Goal: Task Accomplishment & Management: Manage account settings

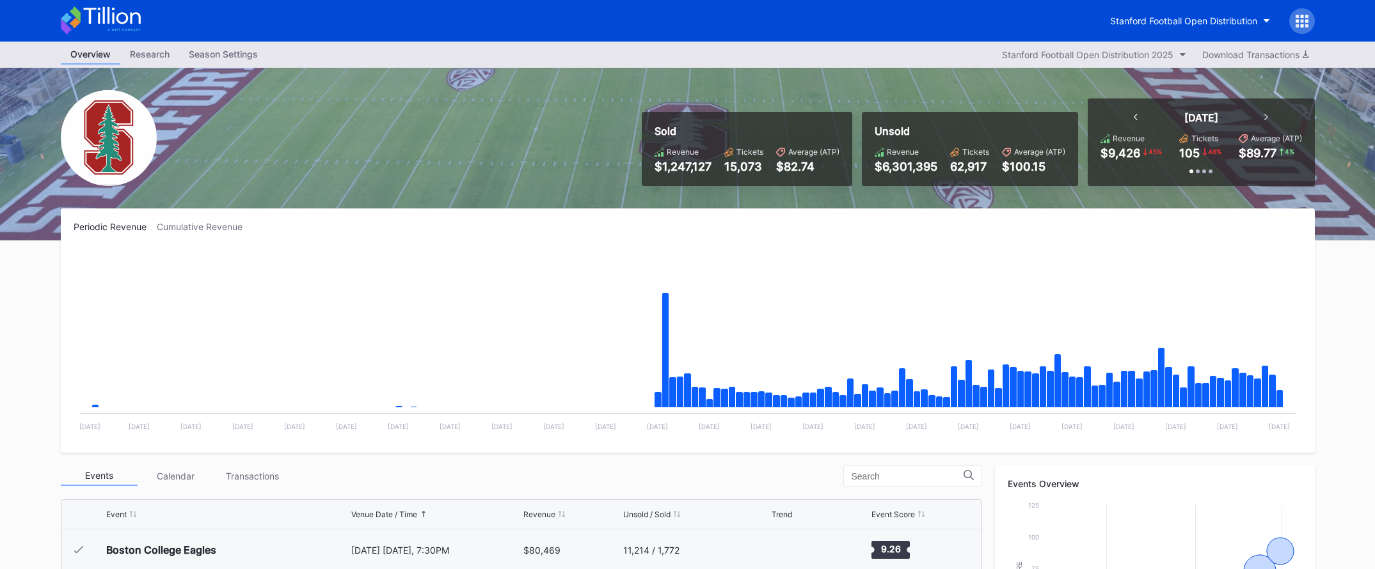
click at [124, 18] on icon at bounding box center [101, 20] width 80 height 28
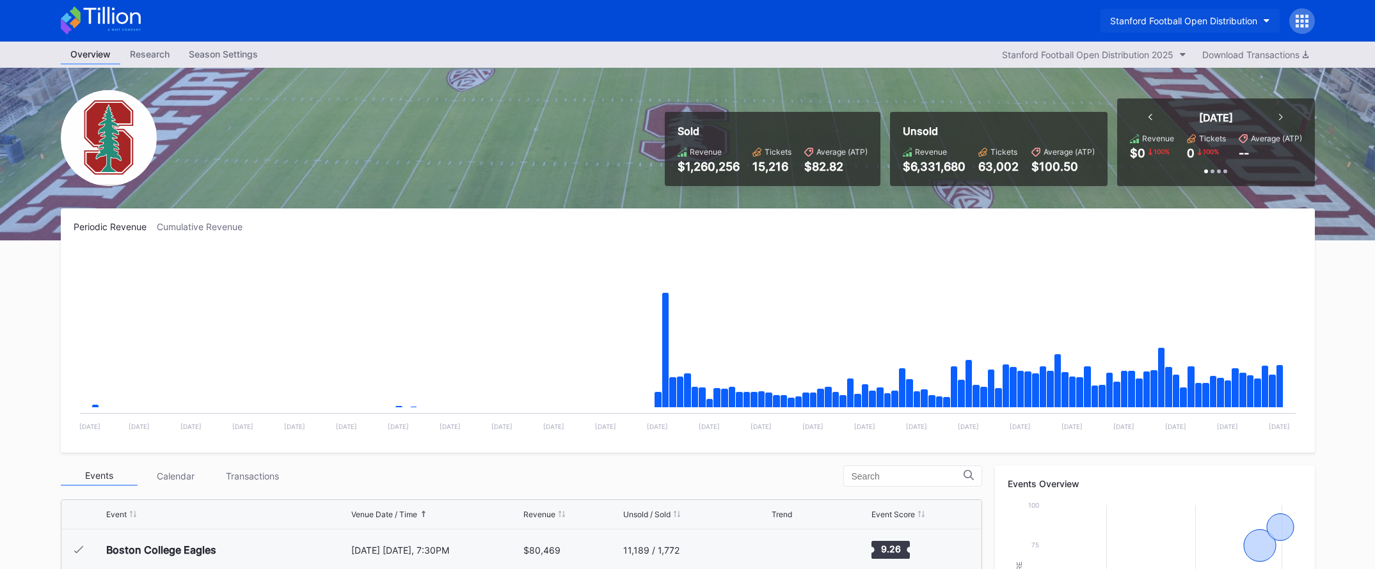
click at [1169, 24] on div "Stanford Football Open Distribution" at bounding box center [1183, 20] width 147 height 11
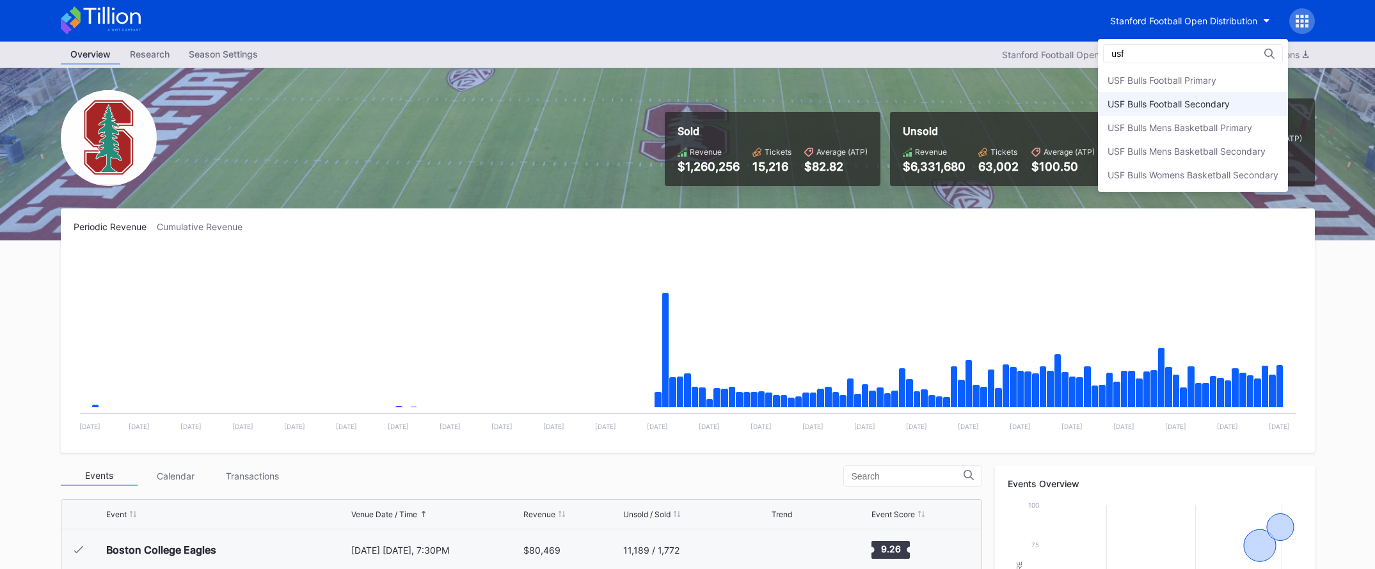
type input "usf"
click at [1188, 109] on div "USF Bulls Football Secondary" at bounding box center [1168, 104] width 122 height 11
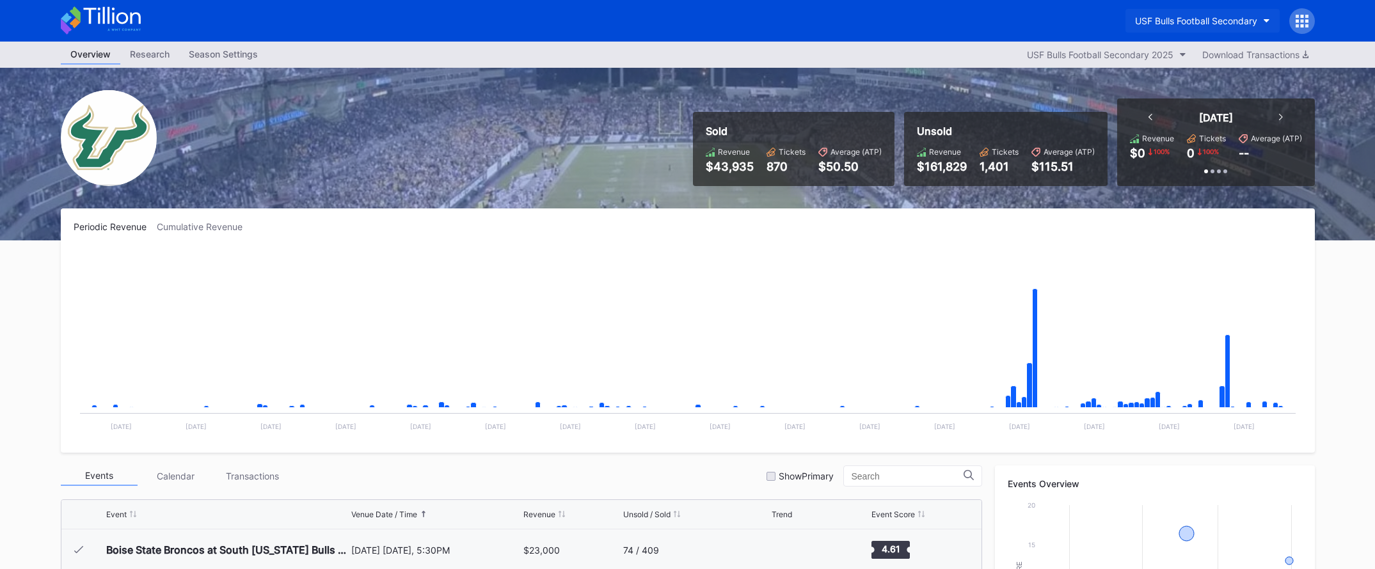
click at [1245, 18] on div "USF Bulls Football Secondary" at bounding box center [1196, 20] width 122 height 11
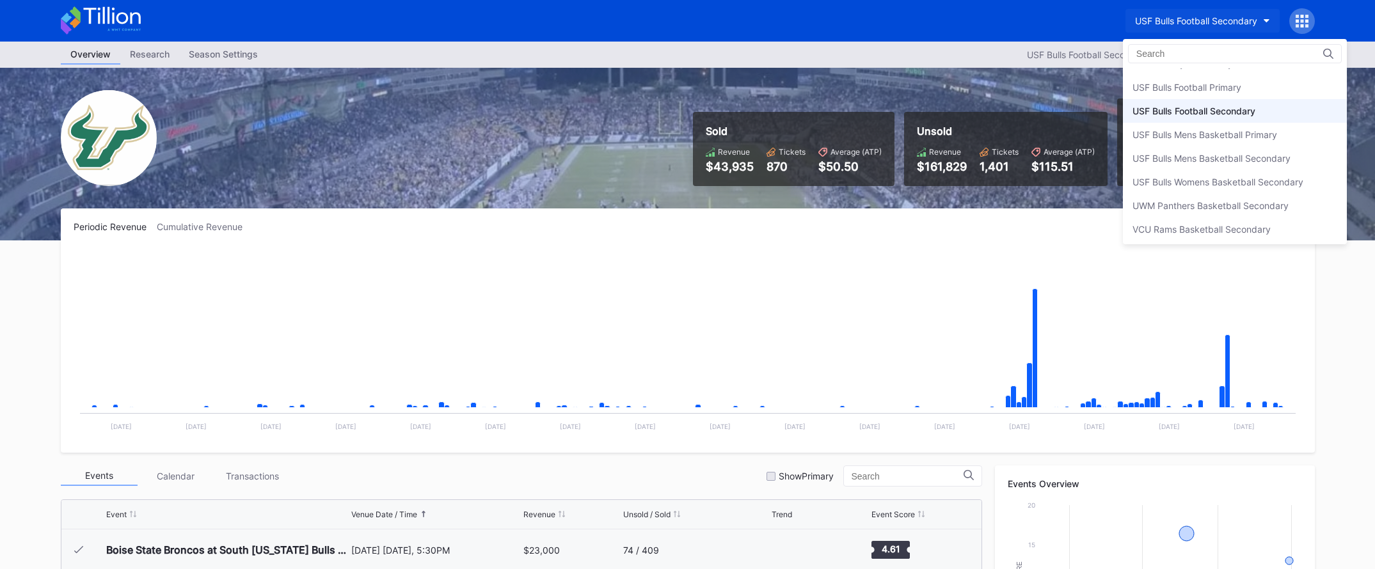
scroll to position [4299, 0]
click at [1202, 88] on div "USF Bulls Football Primary" at bounding box center [1186, 88] width 109 height 11
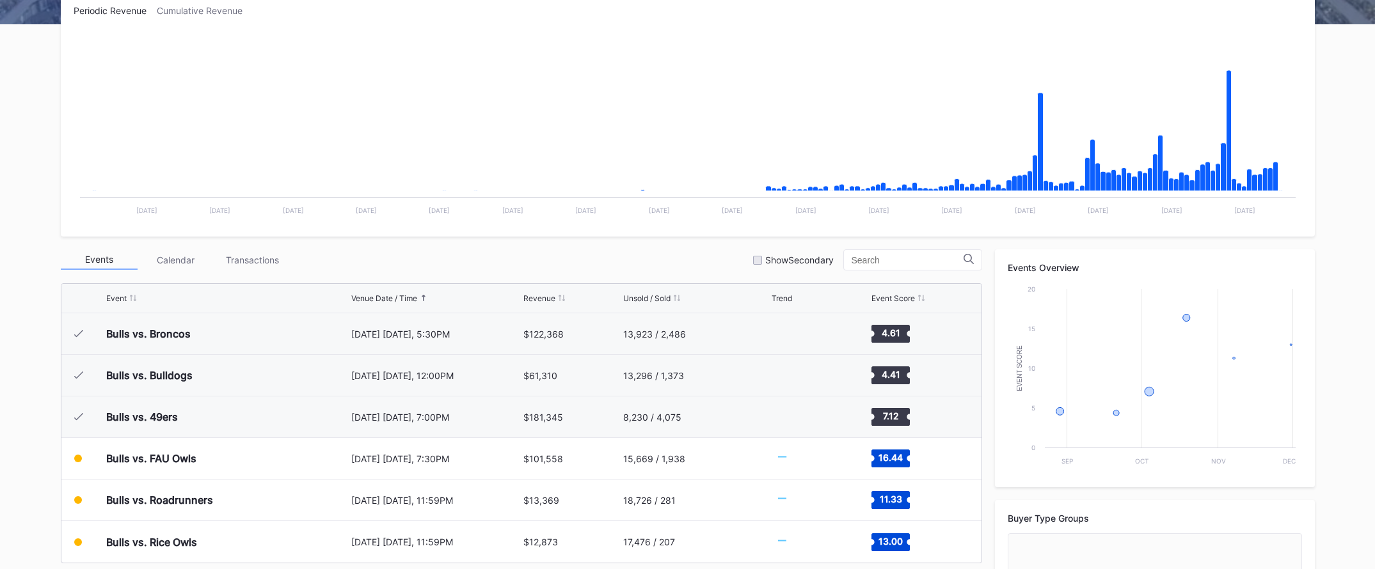
scroll to position [278, 0]
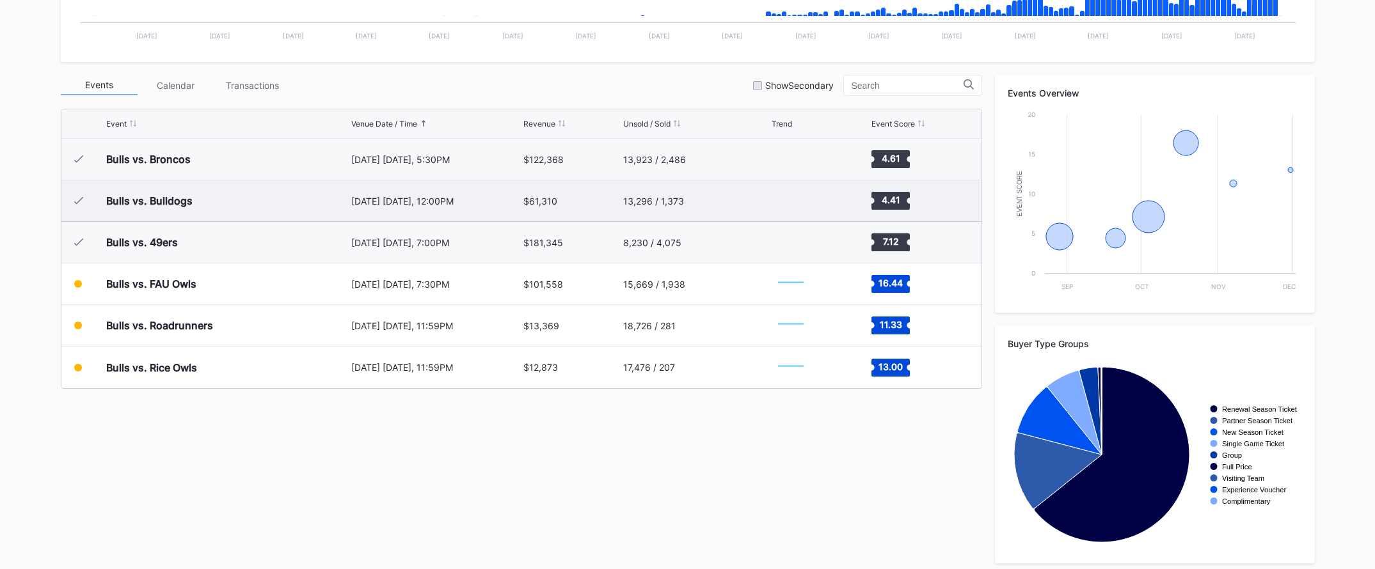
scroll to position [398, 0]
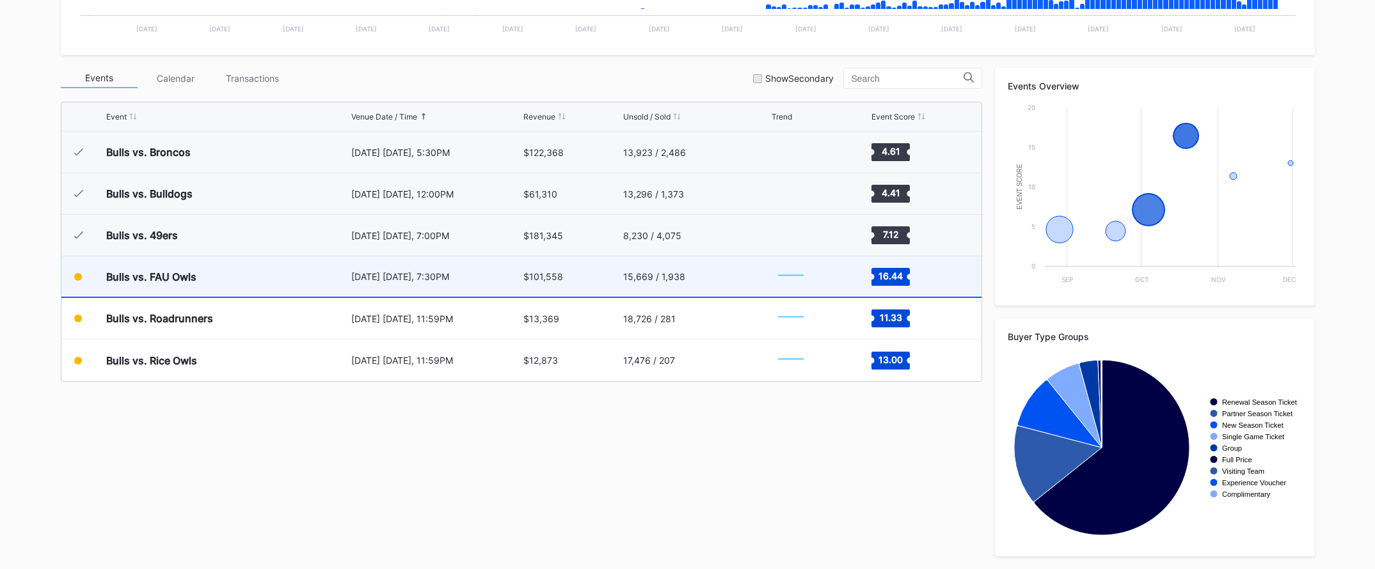
click at [698, 265] on div "15,669 / 1,938" at bounding box center [695, 276] width 145 height 40
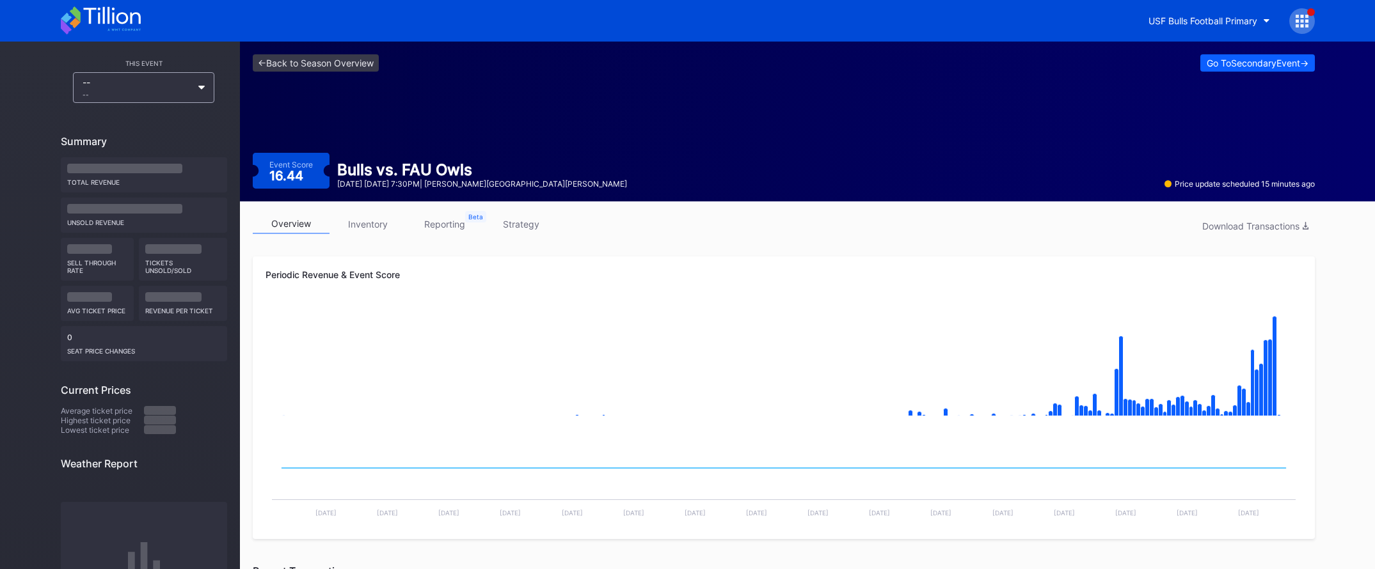
scroll to position [9, 0]
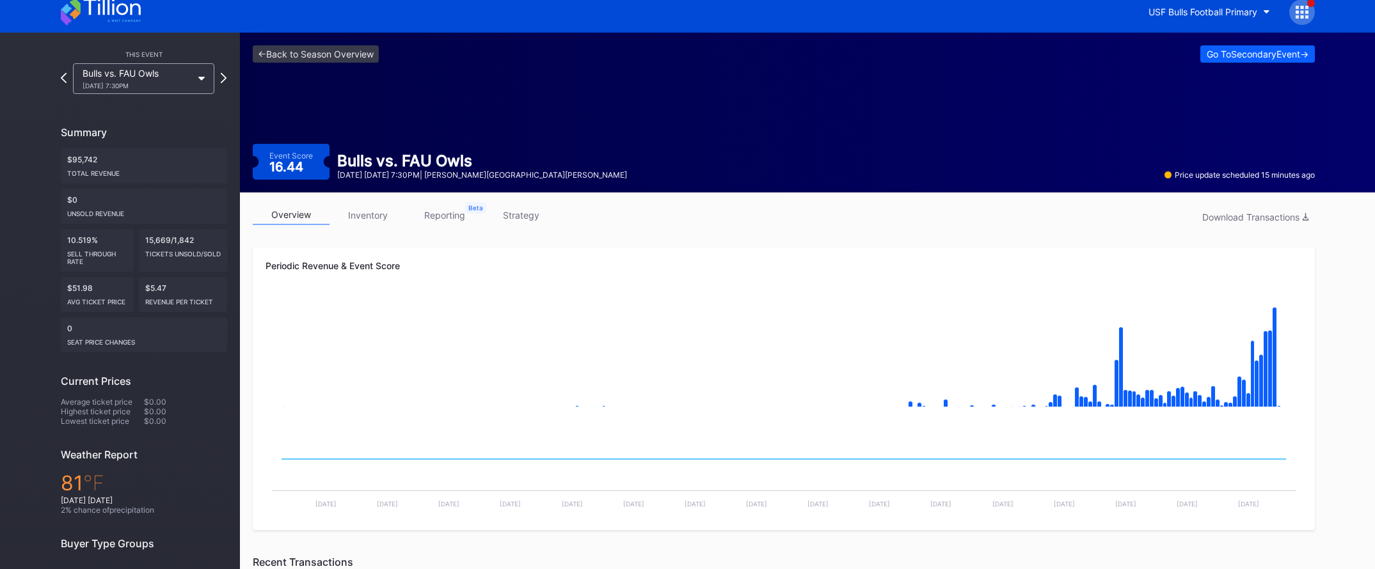
click at [1178, 356] on rect "Chart title" at bounding box center [783, 358] width 1036 height 128
click at [310, 53] on link "<- Back to Season Overview" at bounding box center [316, 53] width 126 height 17
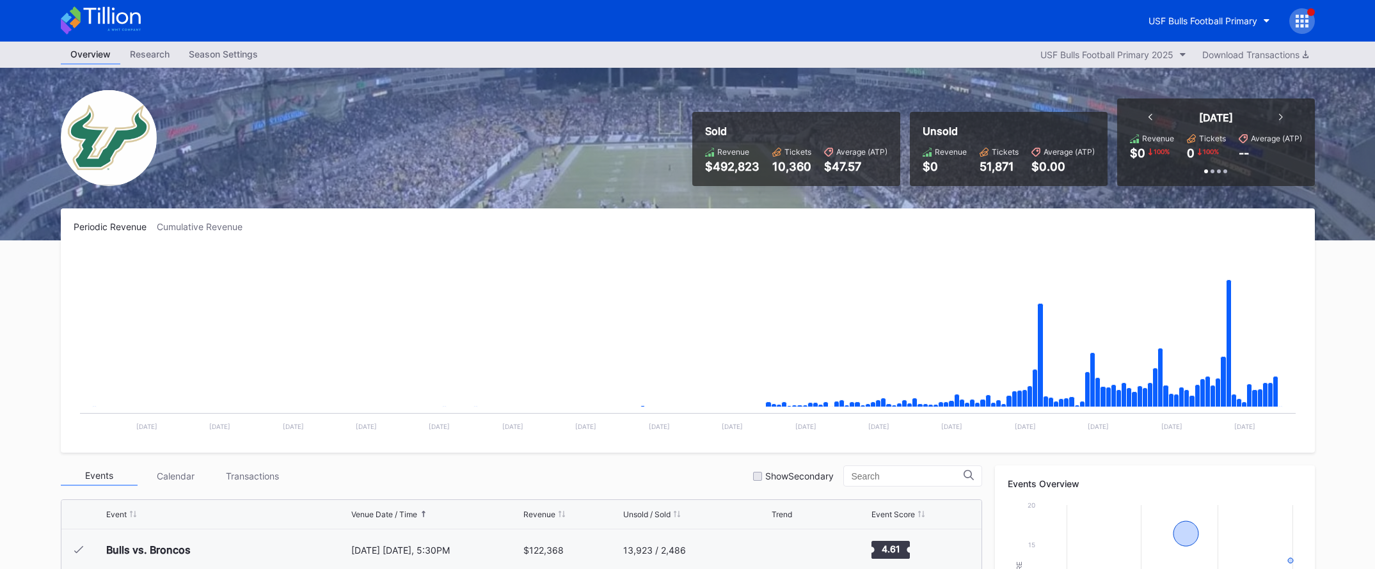
click at [122, 21] on icon at bounding box center [101, 20] width 80 height 28
click at [1204, 25] on div "USF Bulls Football Primary" at bounding box center [1202, 20] width 109 height 11
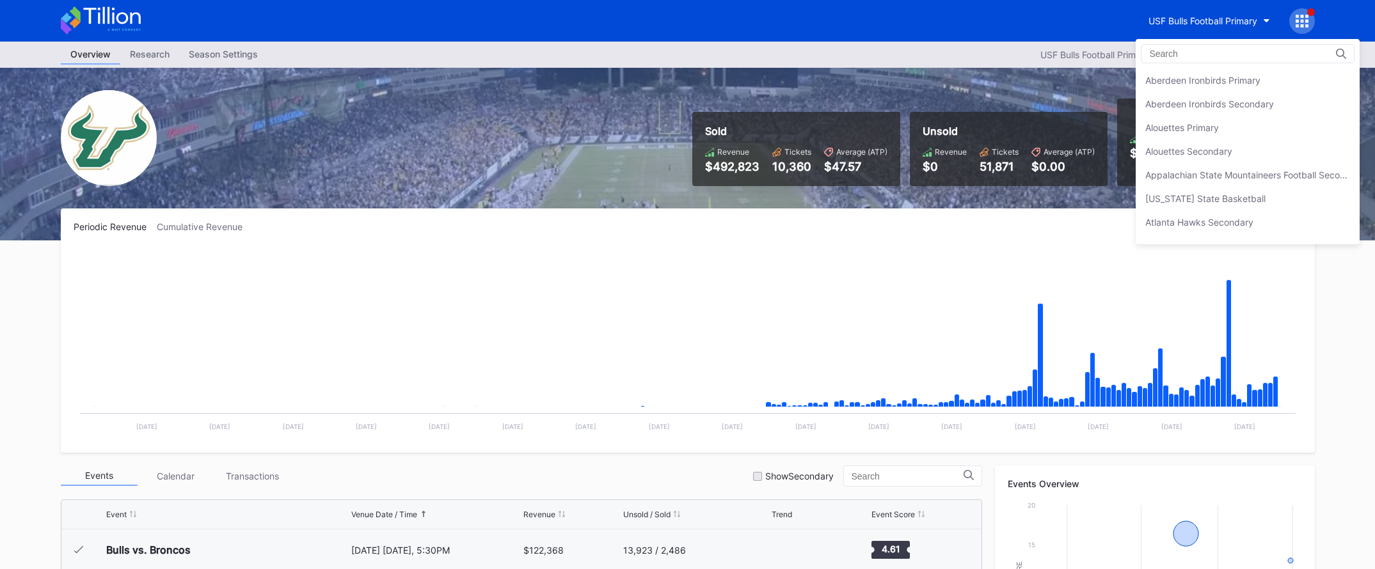
scroll to position [4307, 0]
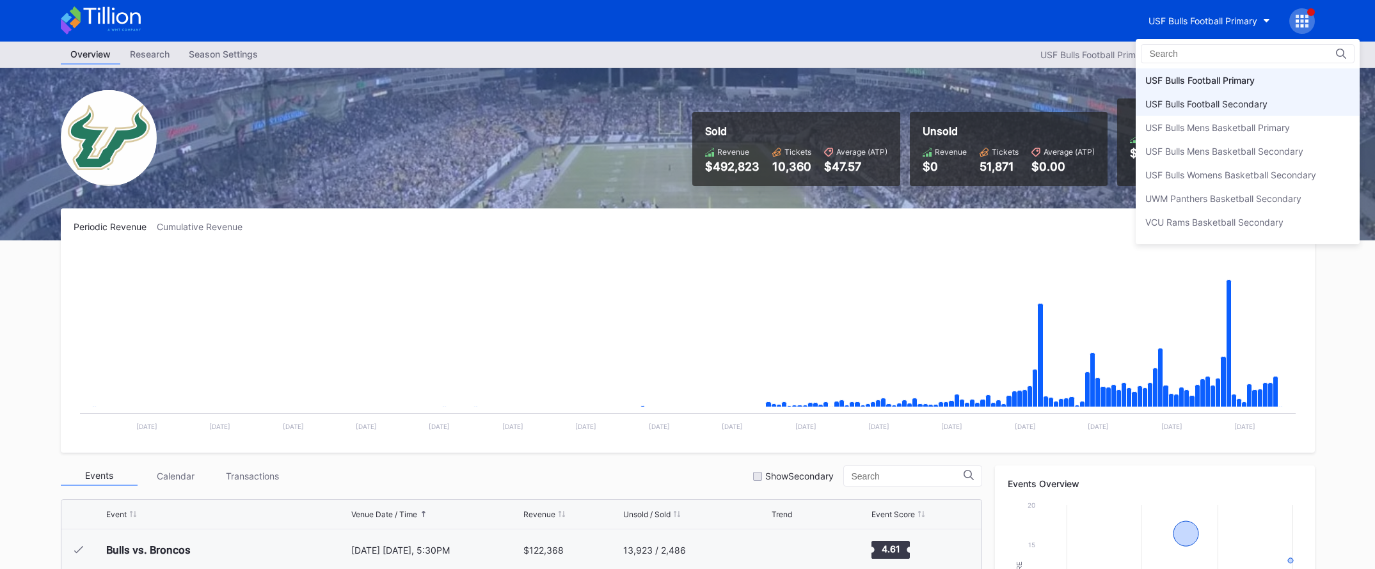
click at [1186, 111] on div "USF Bulls Football Secondary" at bounding box center [1247, 104] width 224 height 24
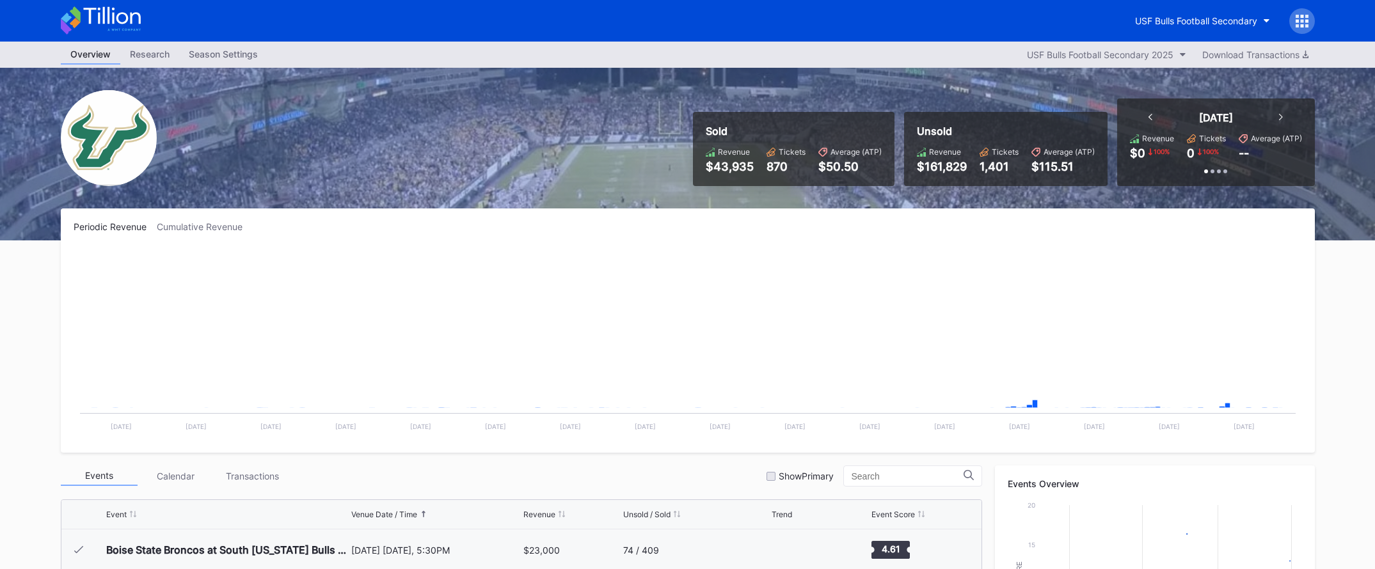
scroll to position [398, 0]
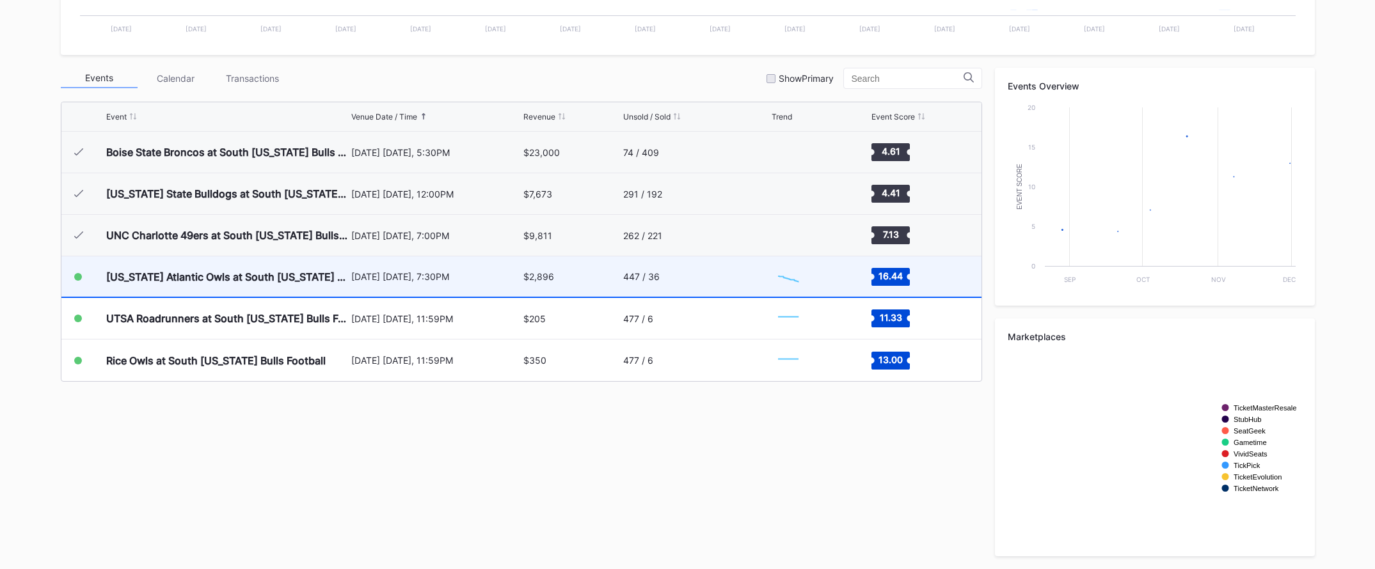
click at [709, 271] on div "447 / 36" at bounding box center [695, 276] width 145 height 40
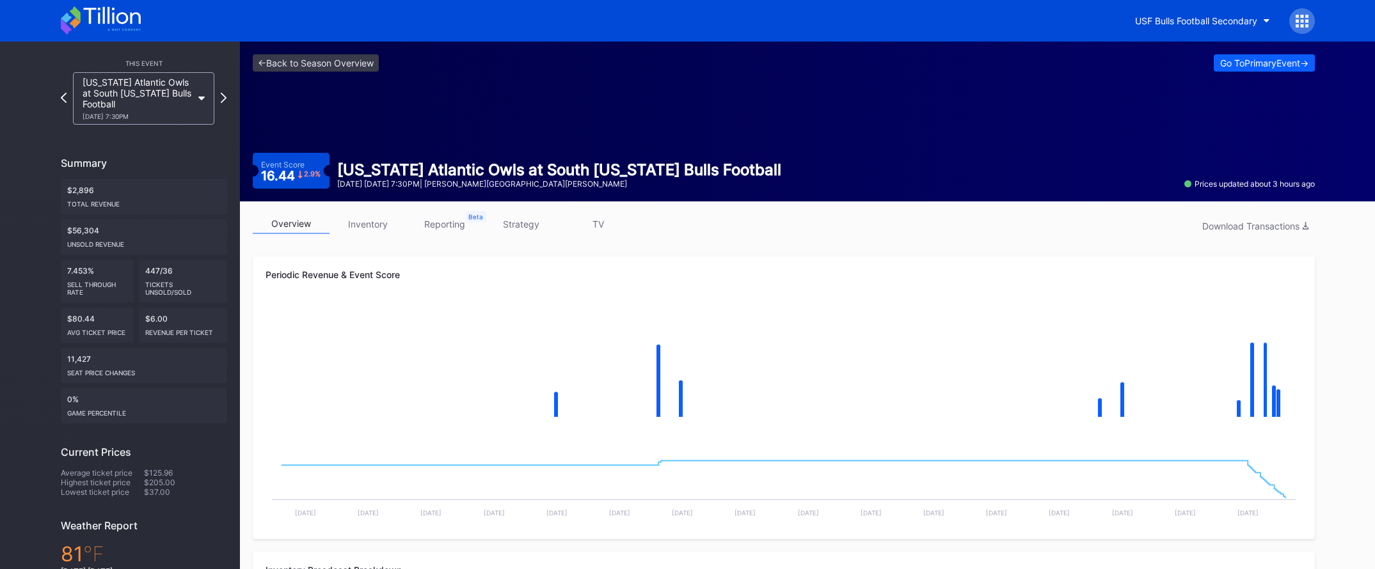
click at [379, 224] on link "inventory" at bounding box center [367, 224] width 77 height 20
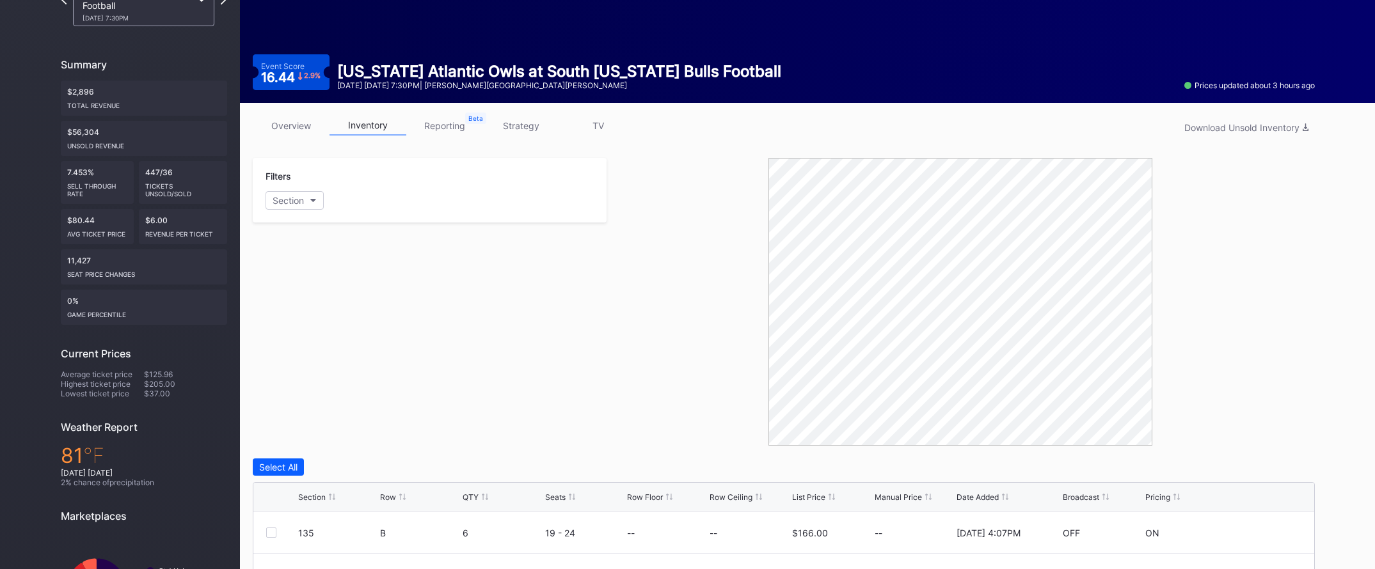
scroll to position [281, 0]
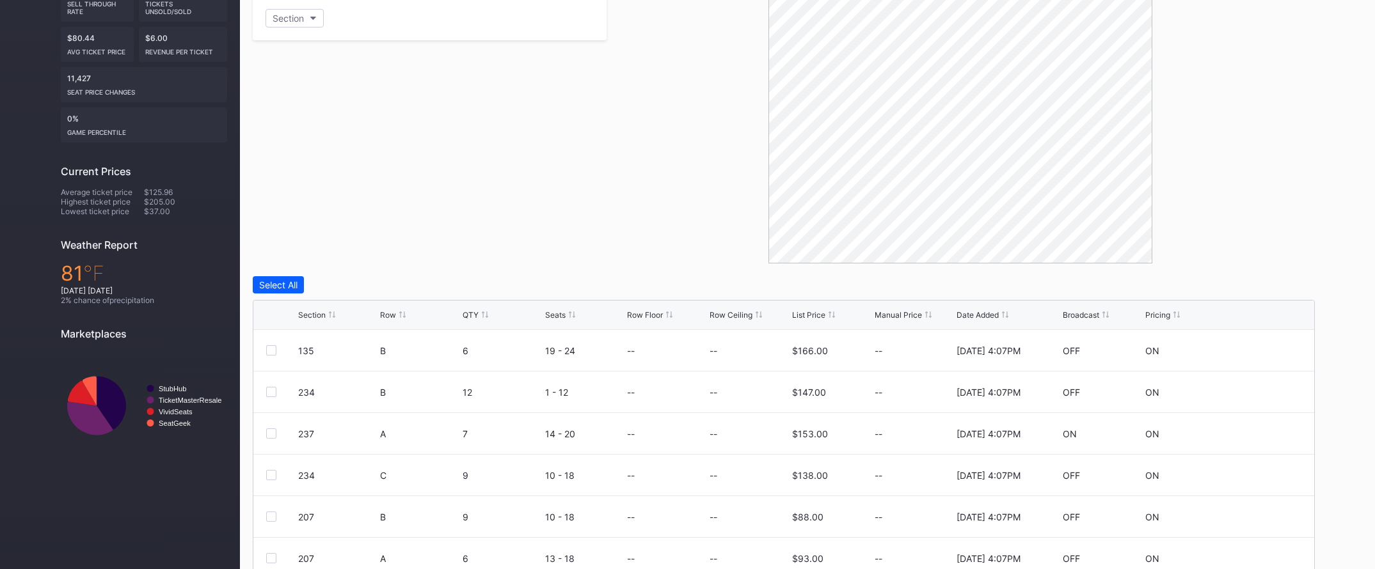
click at [819, 313] on div "List Price" at bounding box center [808, 315] width 33 height 10
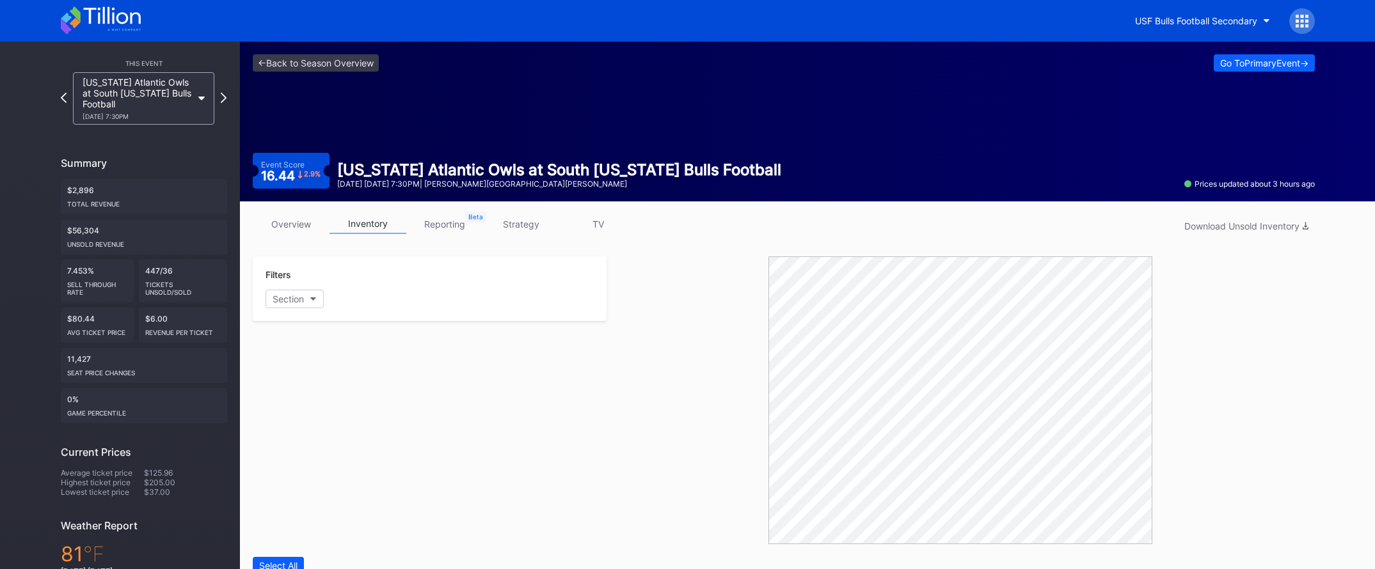
click at [298, 225] on link "overview" at bounding box center [291, 224] width 77 height 20
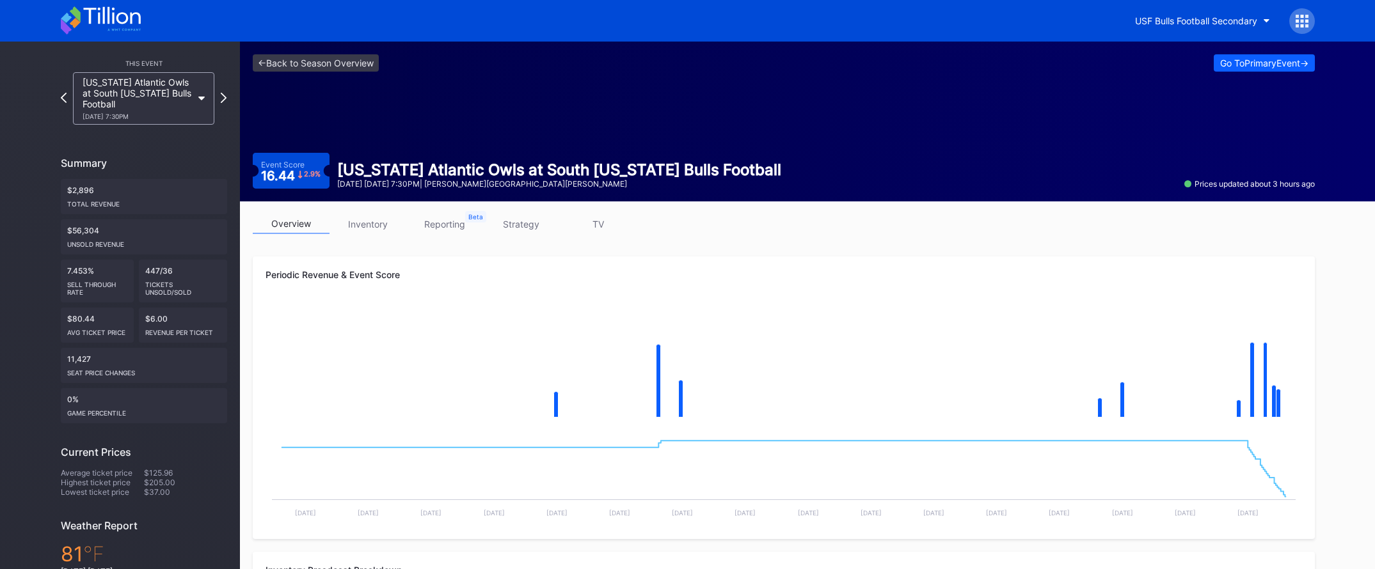
click at [538, 225] on link "strategy" at bounding box center [521, 224] width 77 height 20
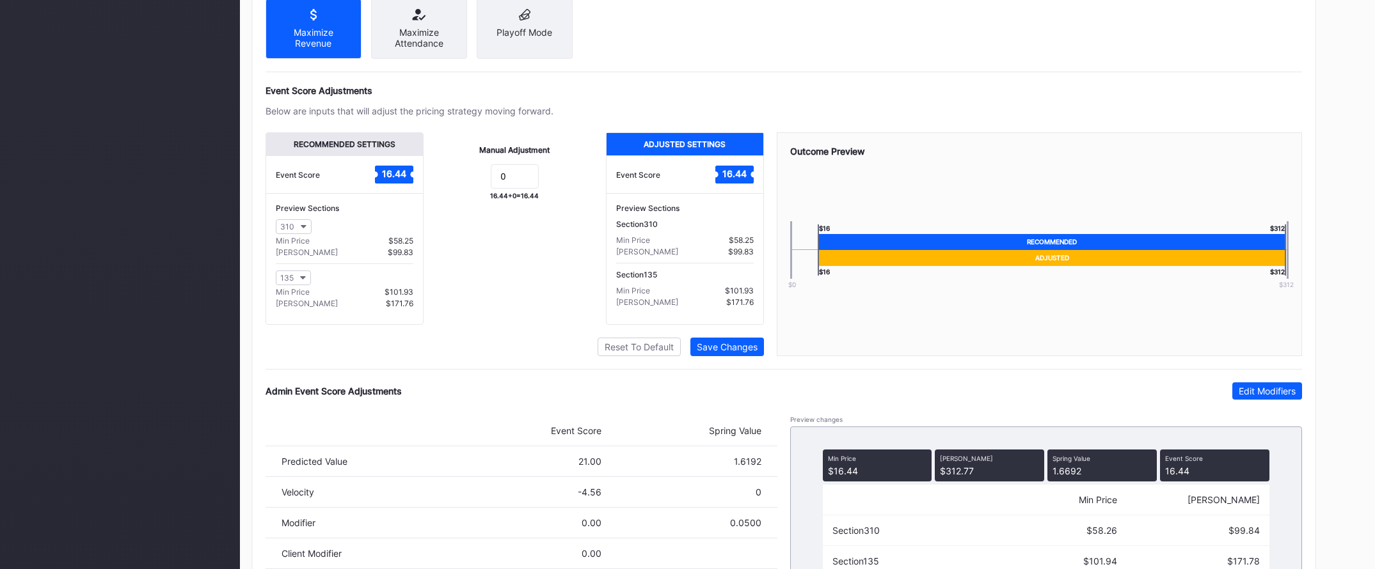
scroll to position [852, 0]
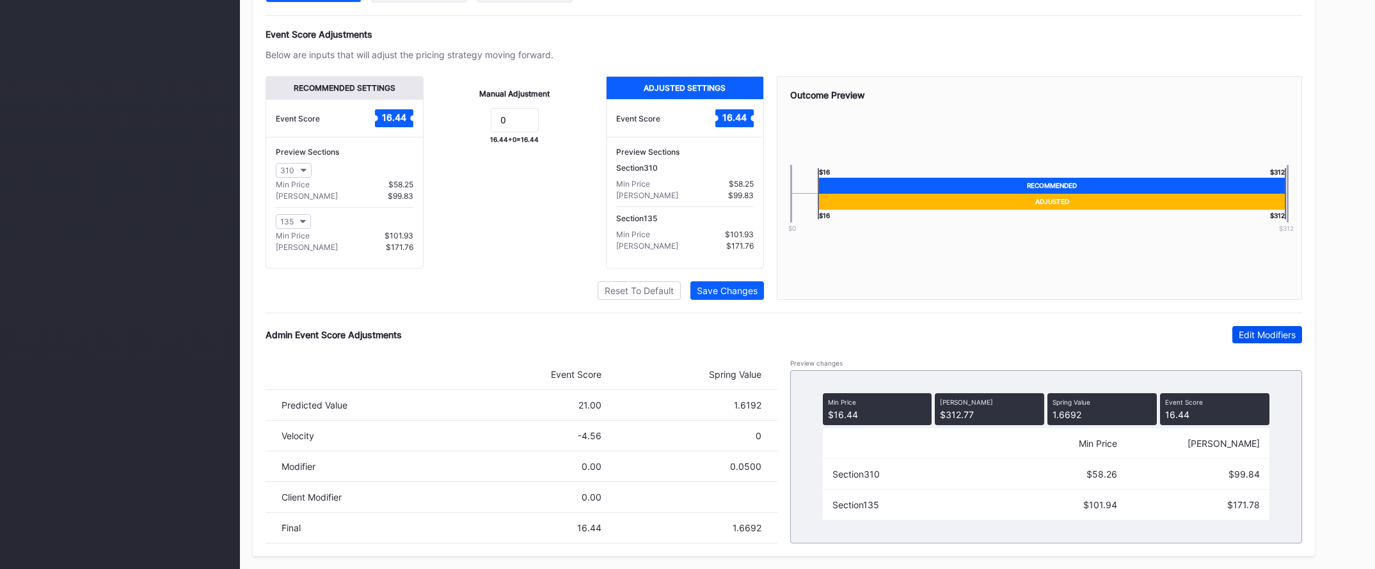
click at [1235, 328] on button "Edit Modifiers" at bounding box center [1267, 334] width 70 height 17
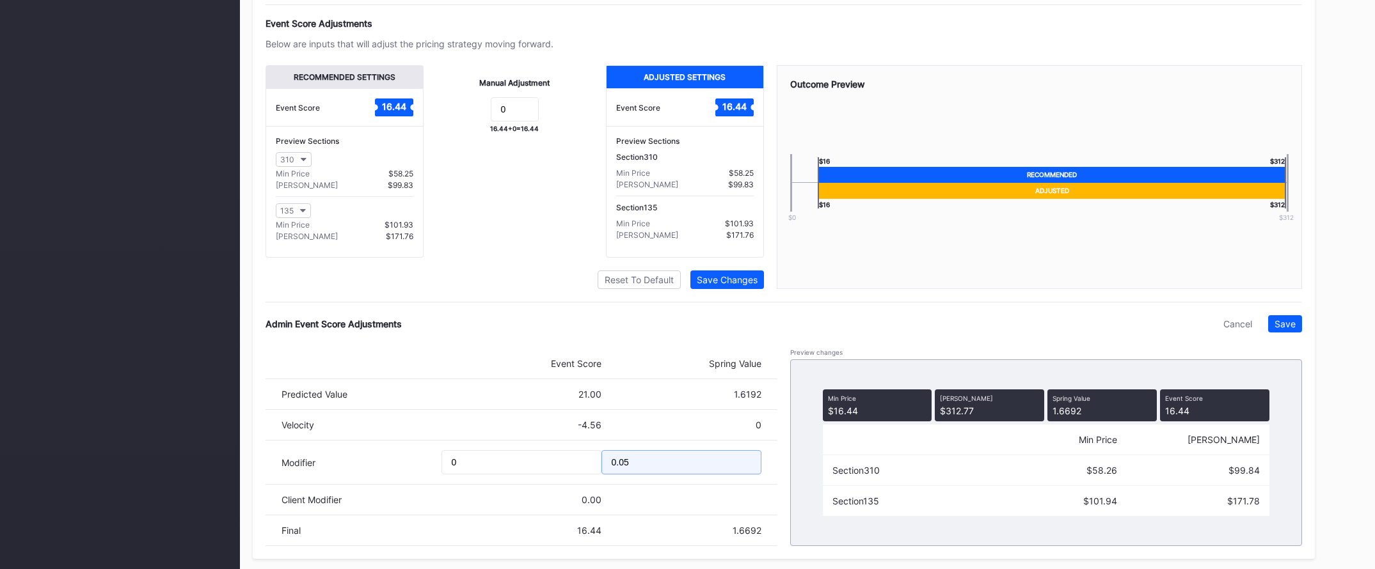
drag, startPoint x: 612, startPoint y: 475, endPoint x: 675, endPoint y: 476, distance: 62.7
click at [675, 475] on input "0.05" at bounding box center [681, 462] width 160 height 24
type input "-.05"
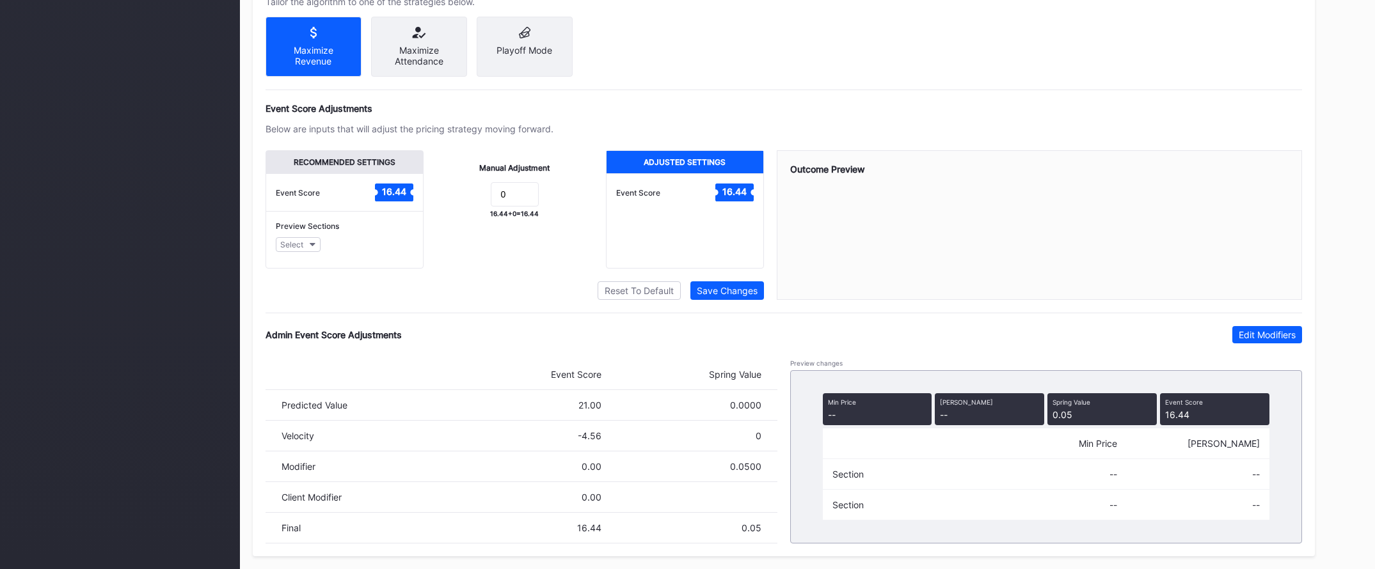
scroll to position [852, 0]
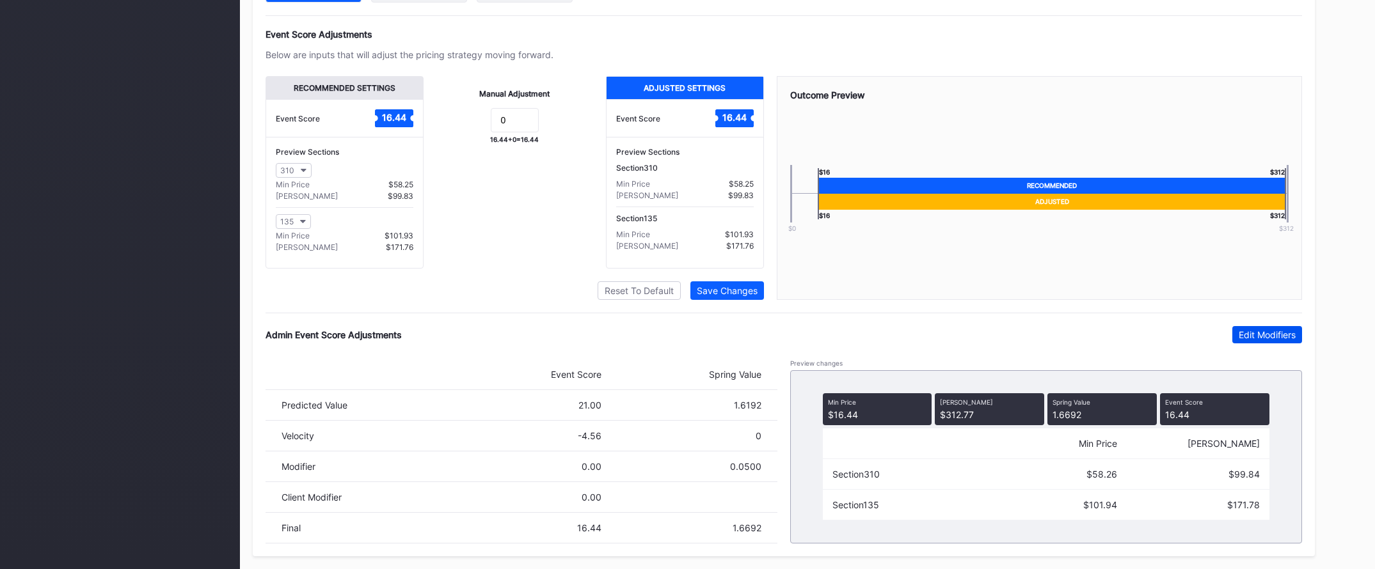
click at [1275, 327] on button "Edit Modifiers" at bounding box center [1267, 334] width 70 height 17
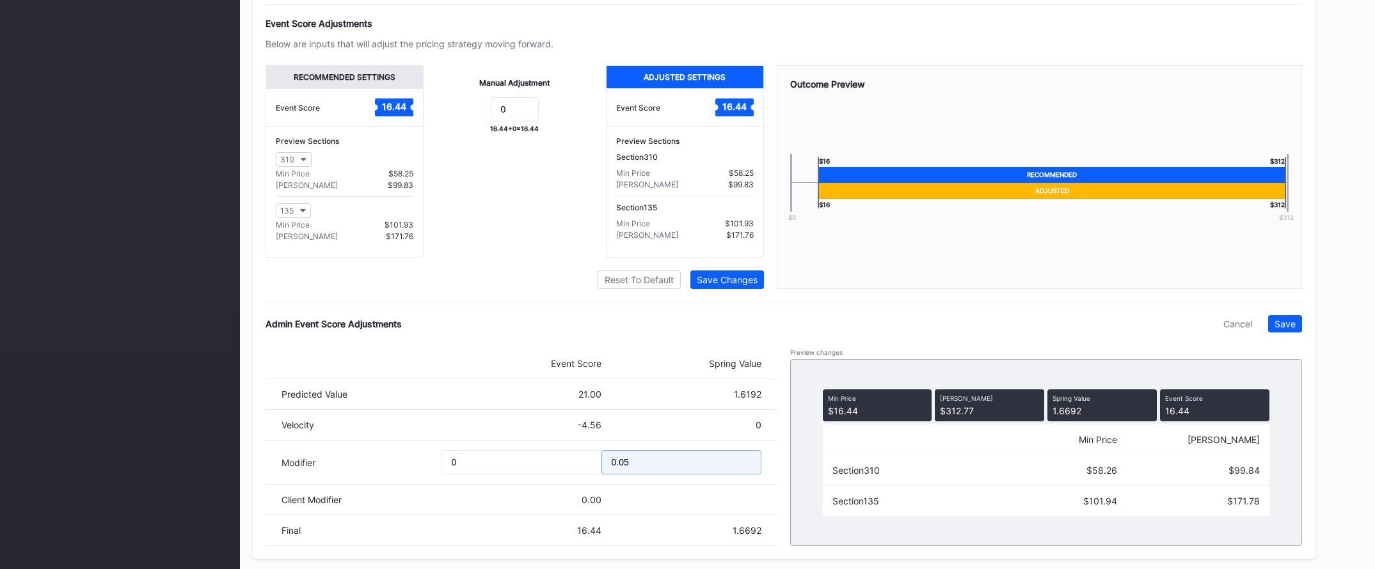
click at [626, 464] on input "0.05" at bounding box center [681, 462] width 160 height 24
type input "-.05"
click at [519, 466] on input "0" at bounding box center [521, 462] width 160 height 24
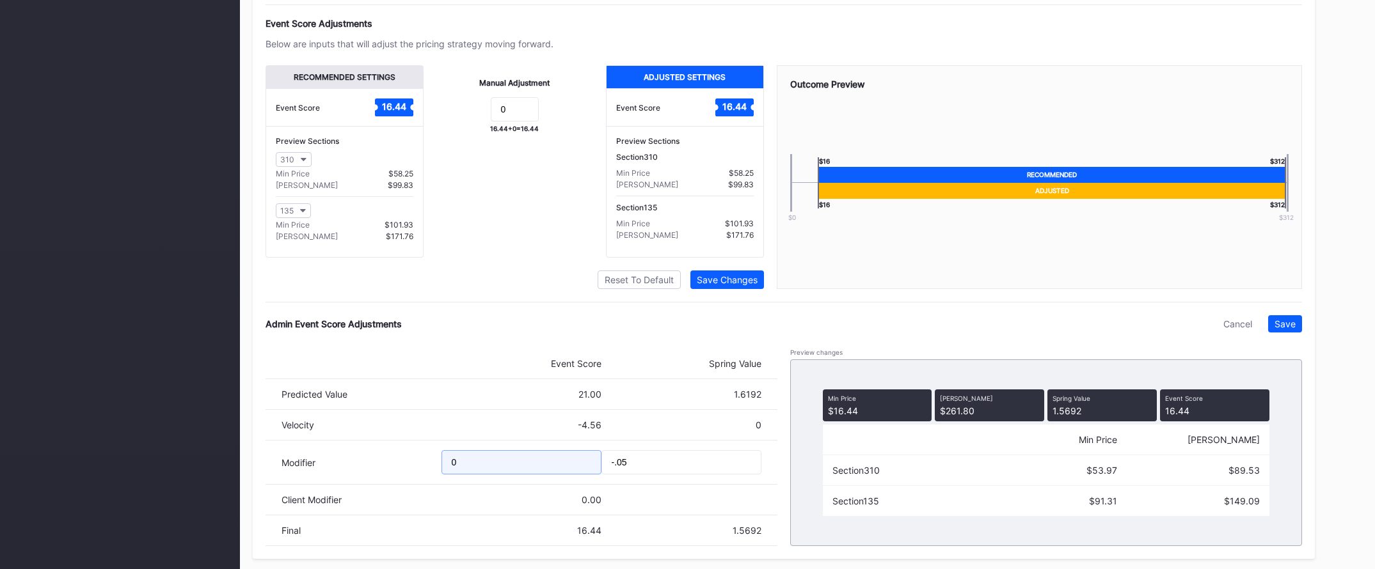
click at [519, 466] on input "0" at bounding box center [521, 462] width 160 height 24
type input "-2.89"
click at [1289, 329] on div "Save" at bounding box center [1284, 324] width 21 height 11
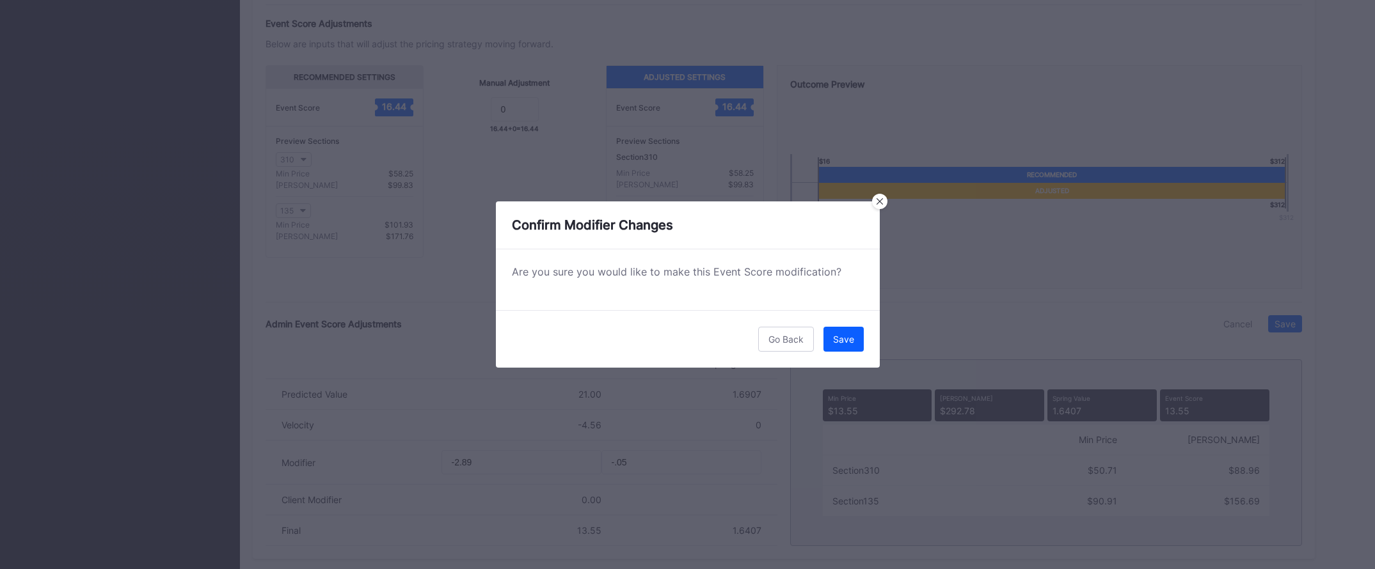
click at [833, 329] on button "Save" at bounding box center [843, 339] width 40 height 25
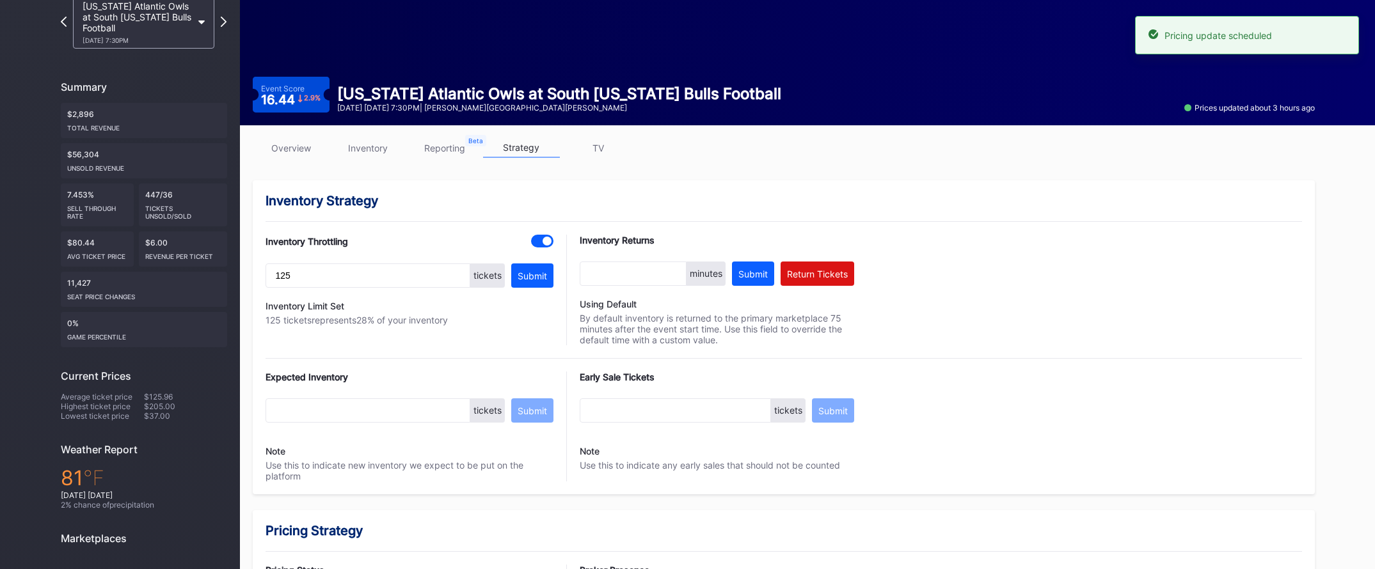
scroll to position [0, 0]
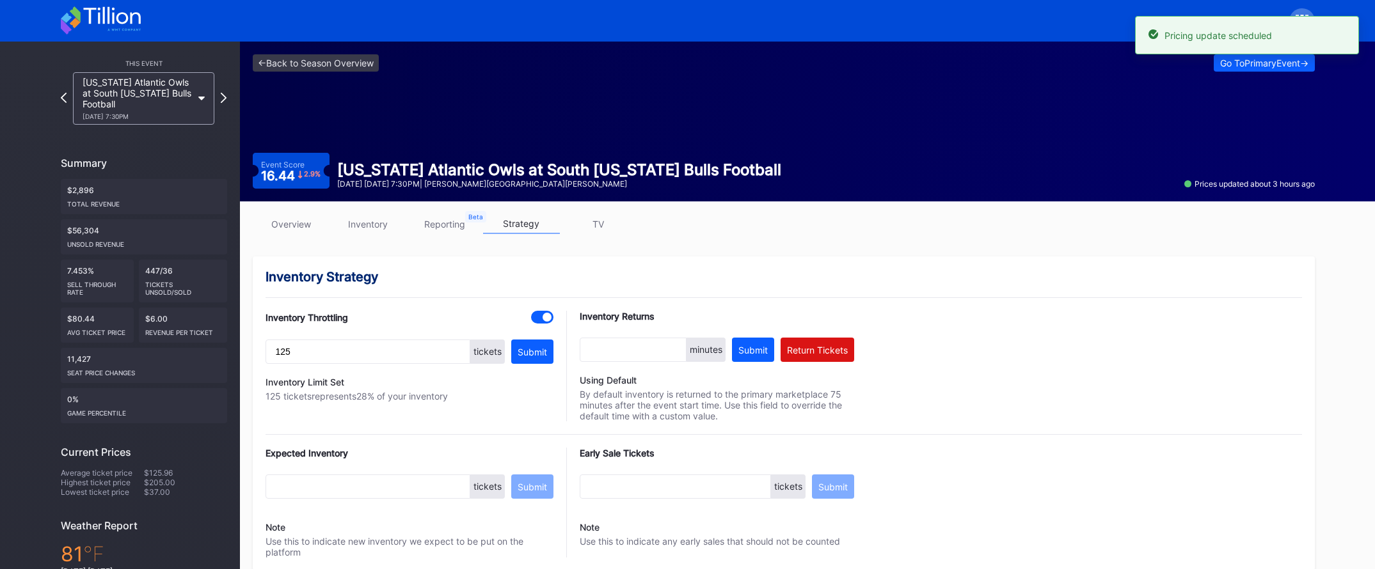
click at [304, 231] on link "overview" at bounding box center [291, 224] width 77 height 20
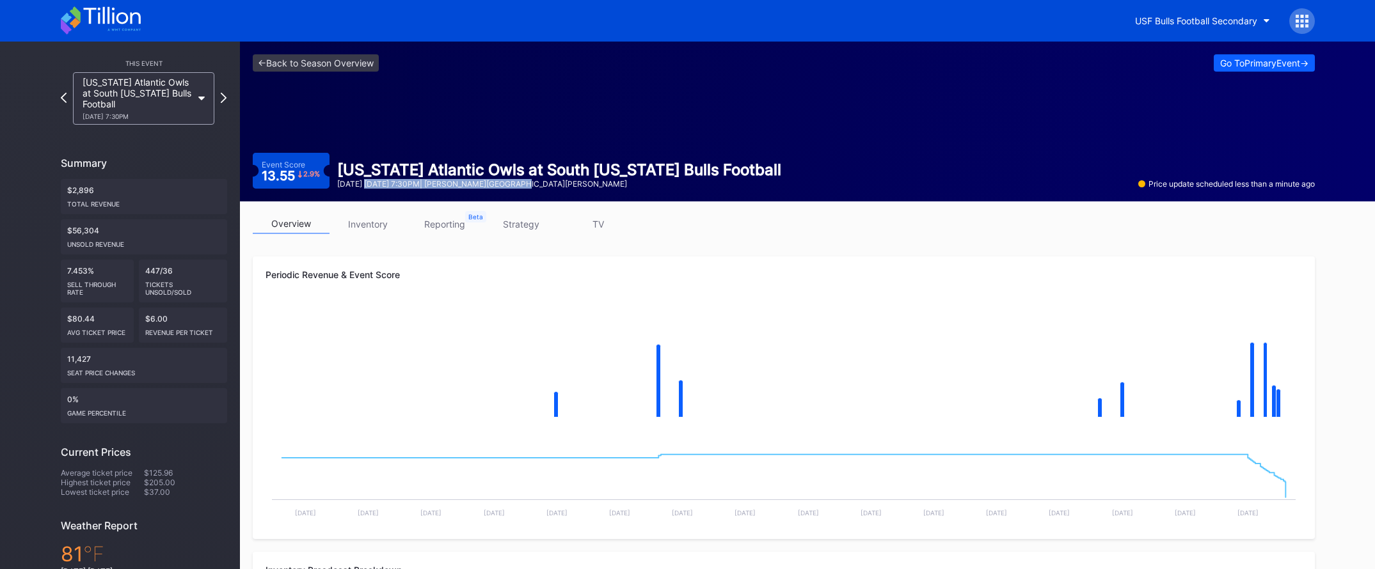
drag, startPoint x: 366, startPoint y: 181, endPoint x: 417, endPoint y: 189, distance: 51.1
click at [417, 189] on div "<- Back to Season Overview Go To Primary Event -> Event Score 13.55 2.9 % [US_S…" at bounding box center [783, 122] width 1087 height 160
click at [343, 68] on link "<- Back to Season Overview" at bounding box center [316, 62] width 126 height 17
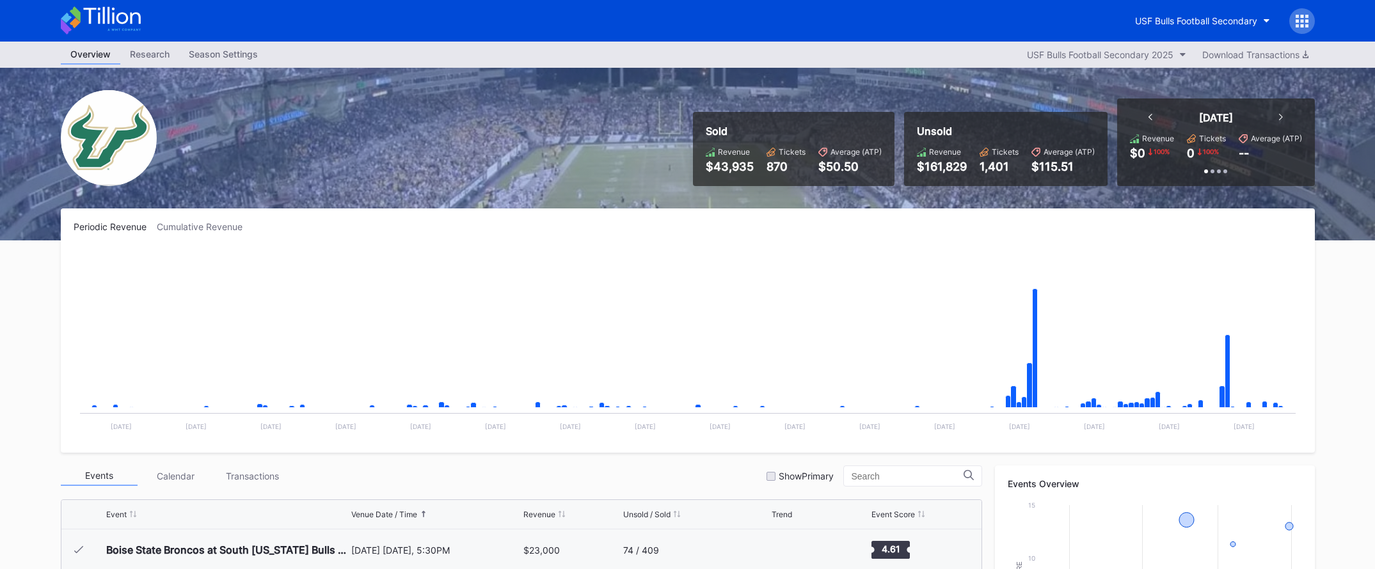
click at [140, 24] on icon at bounding box center [111, 15] width 57 height 17
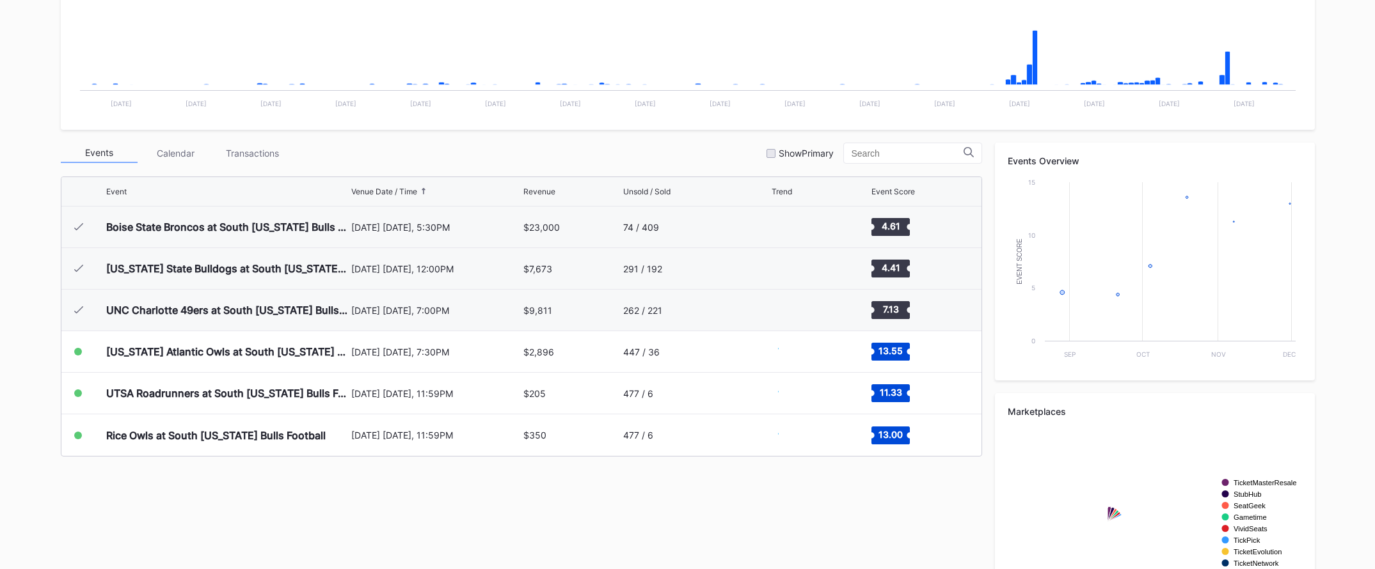
scroll to position [398, 0]
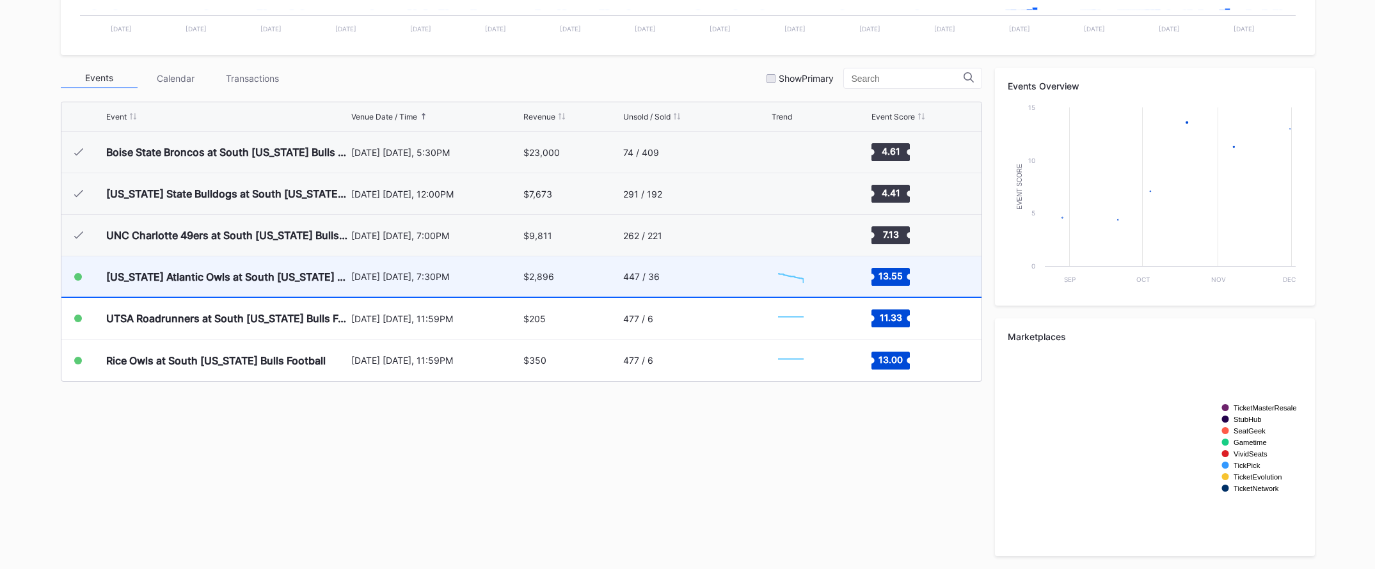
click at [717, 287] on div "447 / 36" at bounding box center [695, 276] width 145 height 40
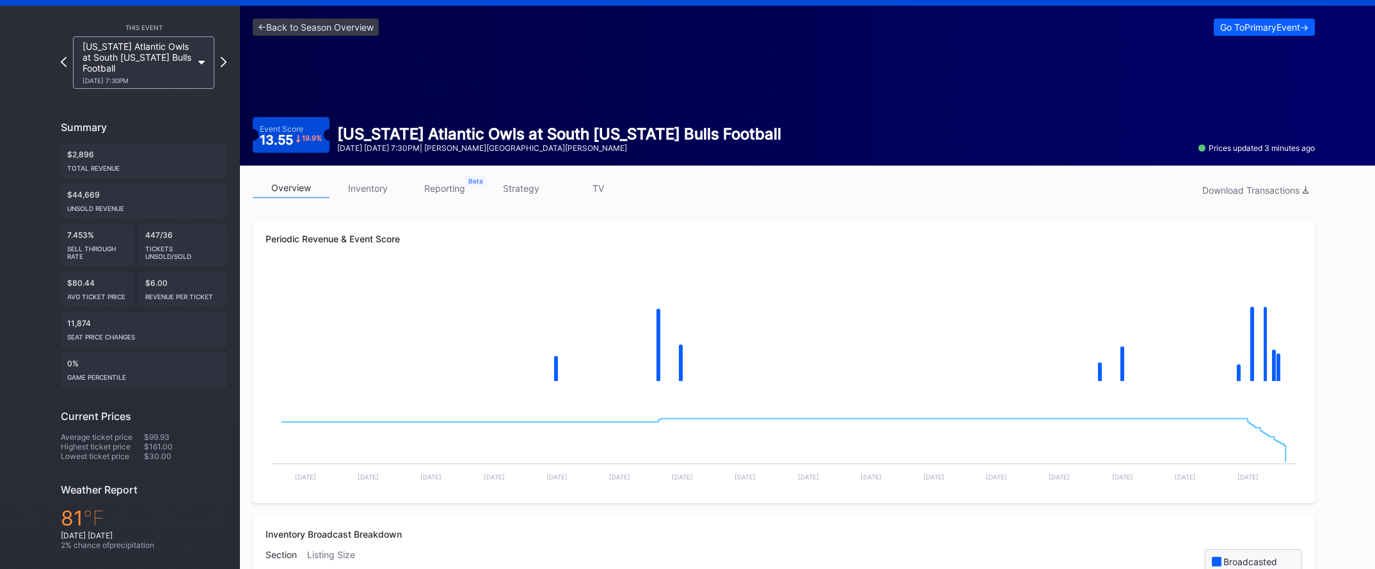
scroll to position [33, 0]
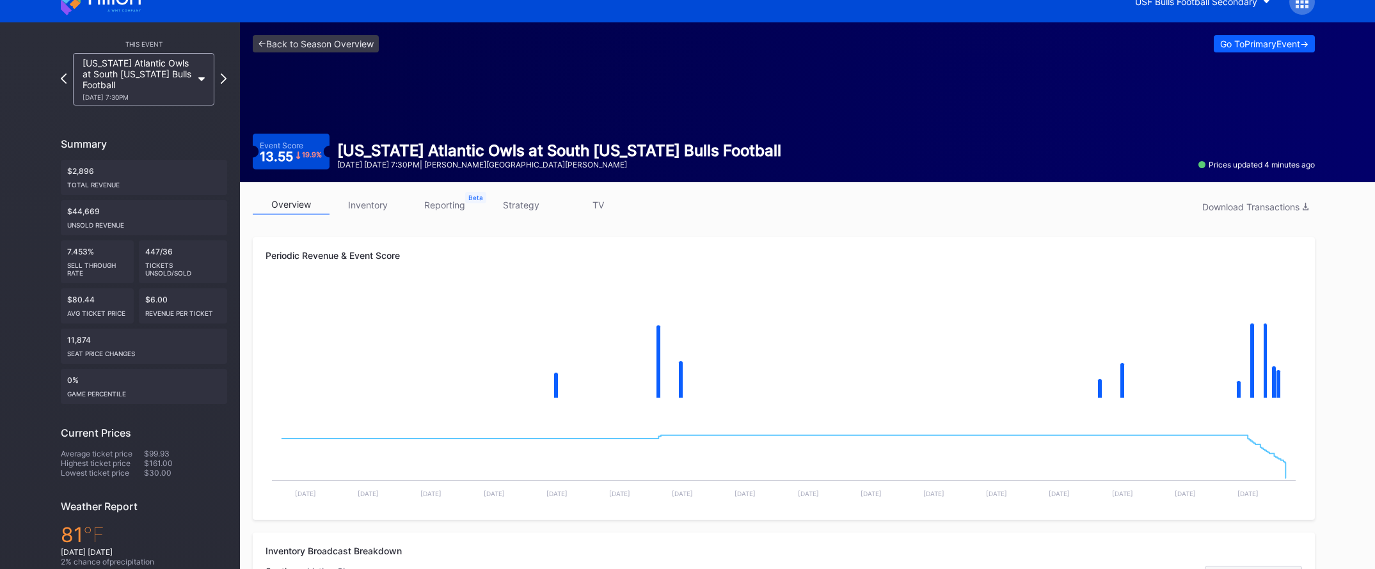
scroll to position [20, 0]
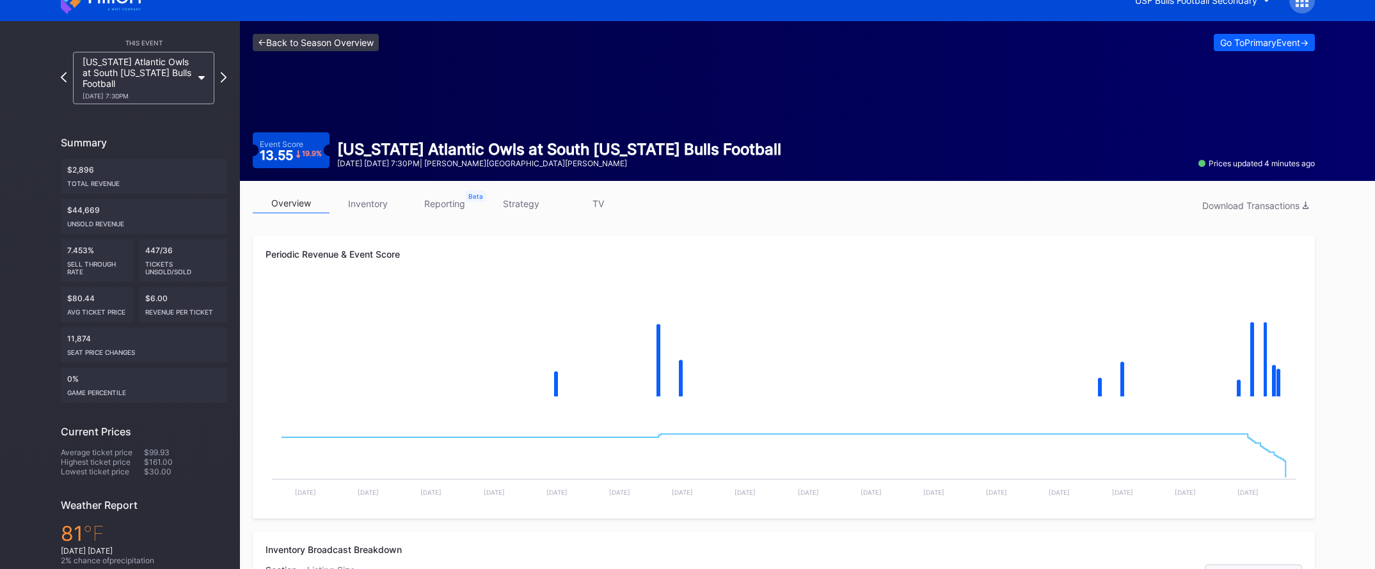
click at [344, 43] on link "<- Back to Season Overview" at bounding box center [316, 42] width 126 height 17
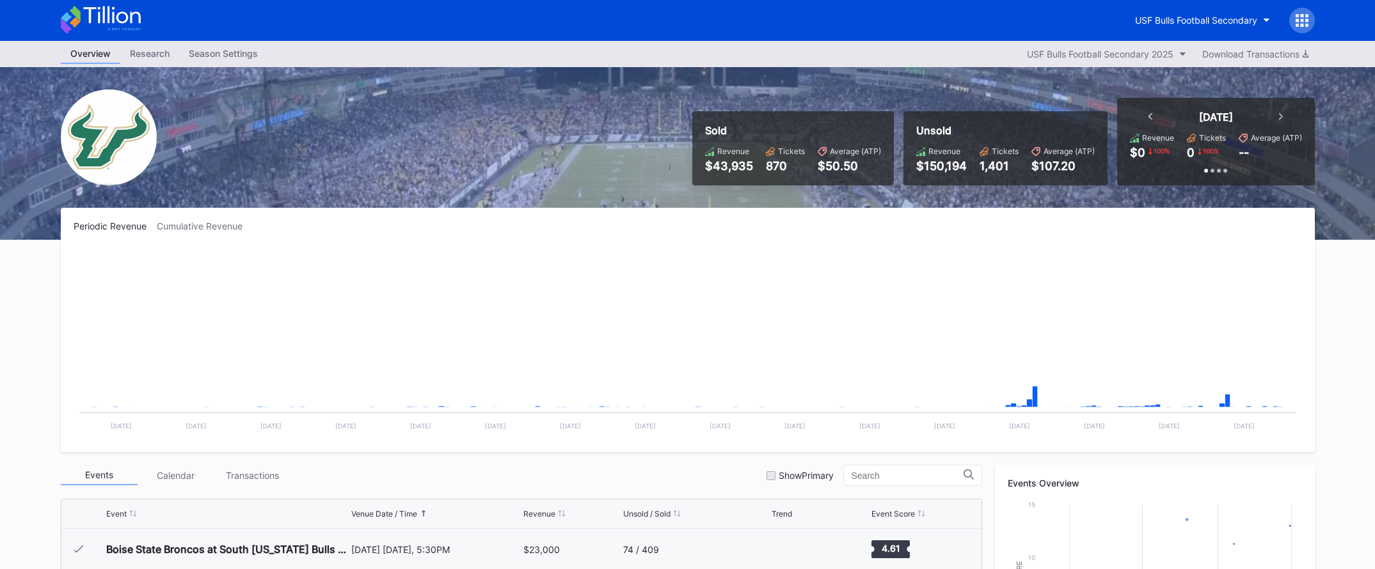
scroll to position [1, 0]
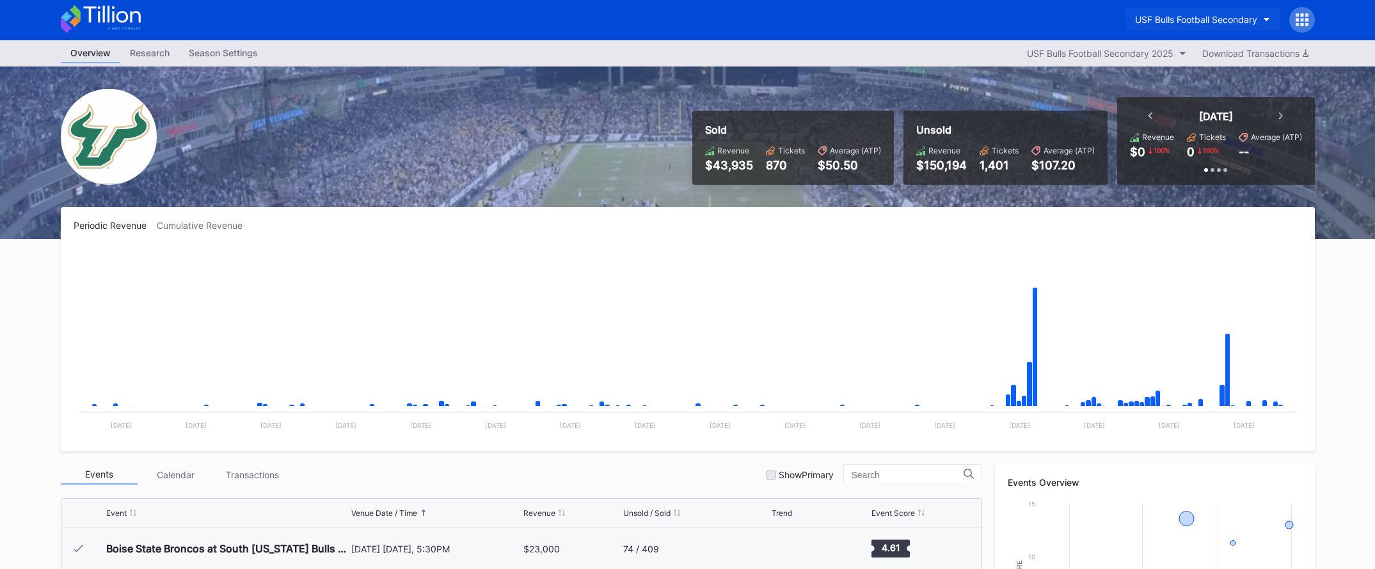
click at [1227, 19] on div "USF Bulls Football Secondary" at bounding box center [1196, 19] width 122 height 11
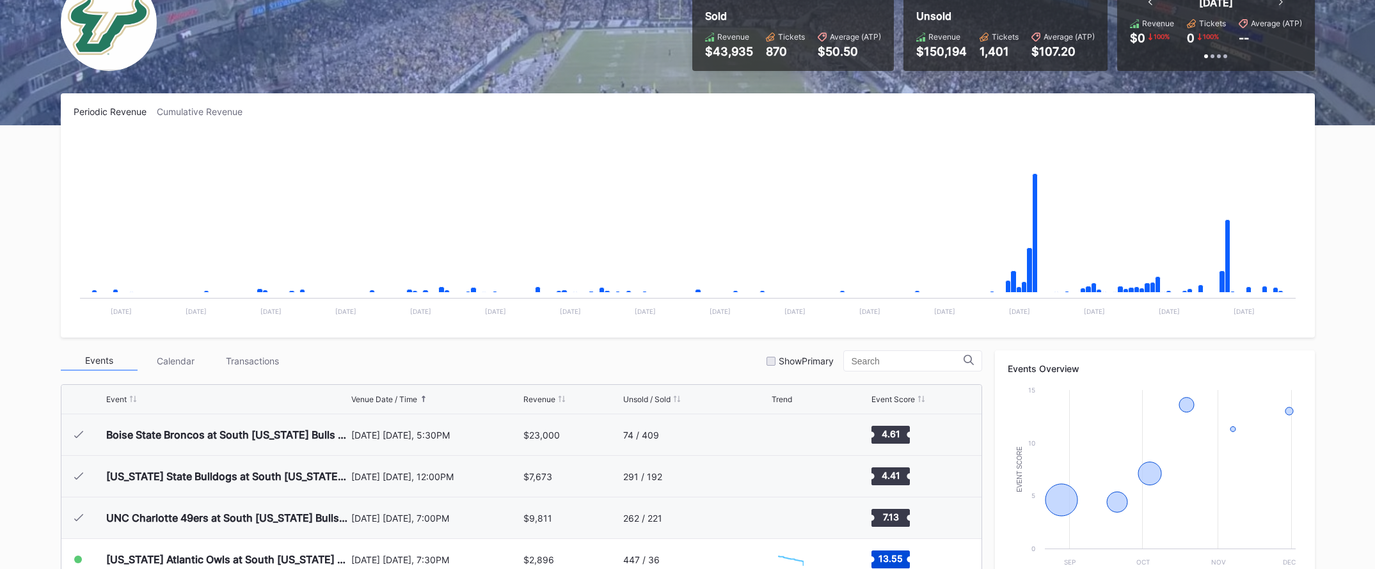
scroll to position [0, 0]
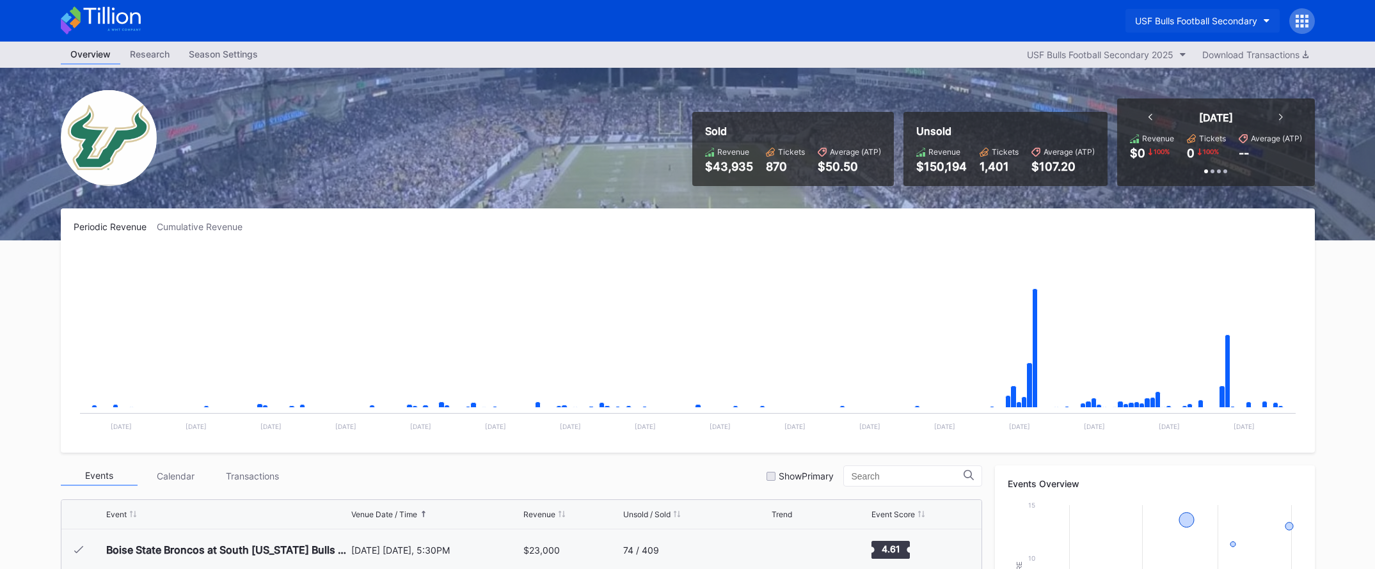
click at [1219, 26] on div "USF Bulls Football Secondary" at bounding box center [1196, 20] width 122 height 11
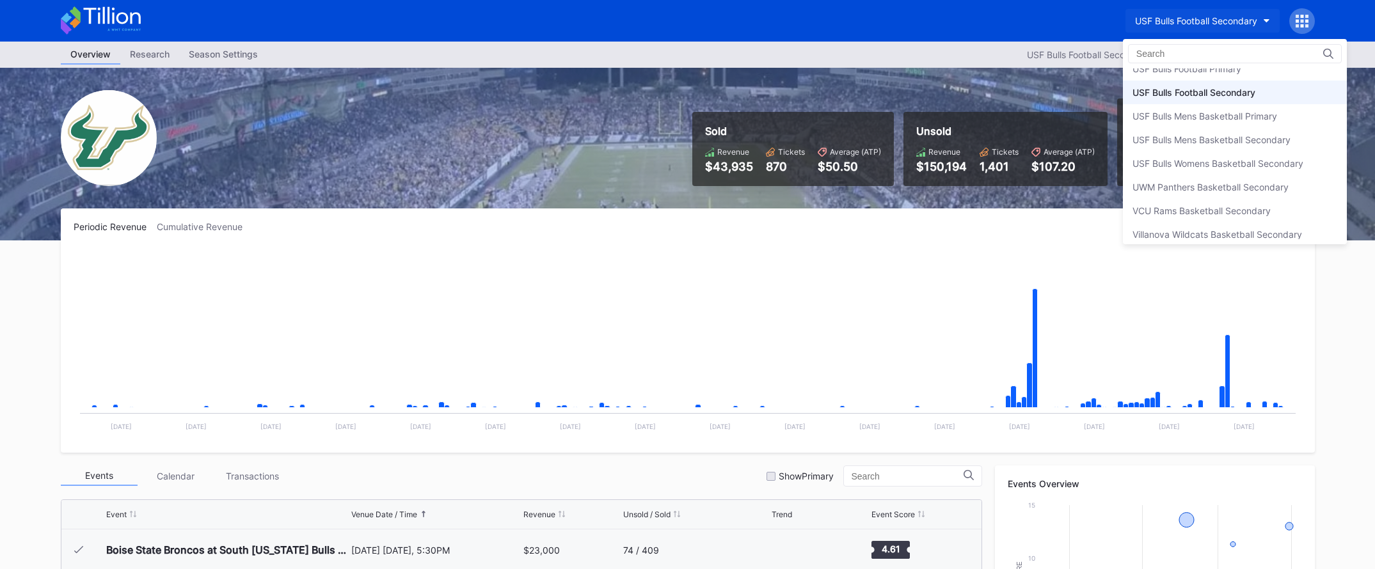
scroll to position [4313, 0]
click at [1206, 83] on div "USF Bulls Football Primary" at bounding box center [1235, 75] width 224 height 24
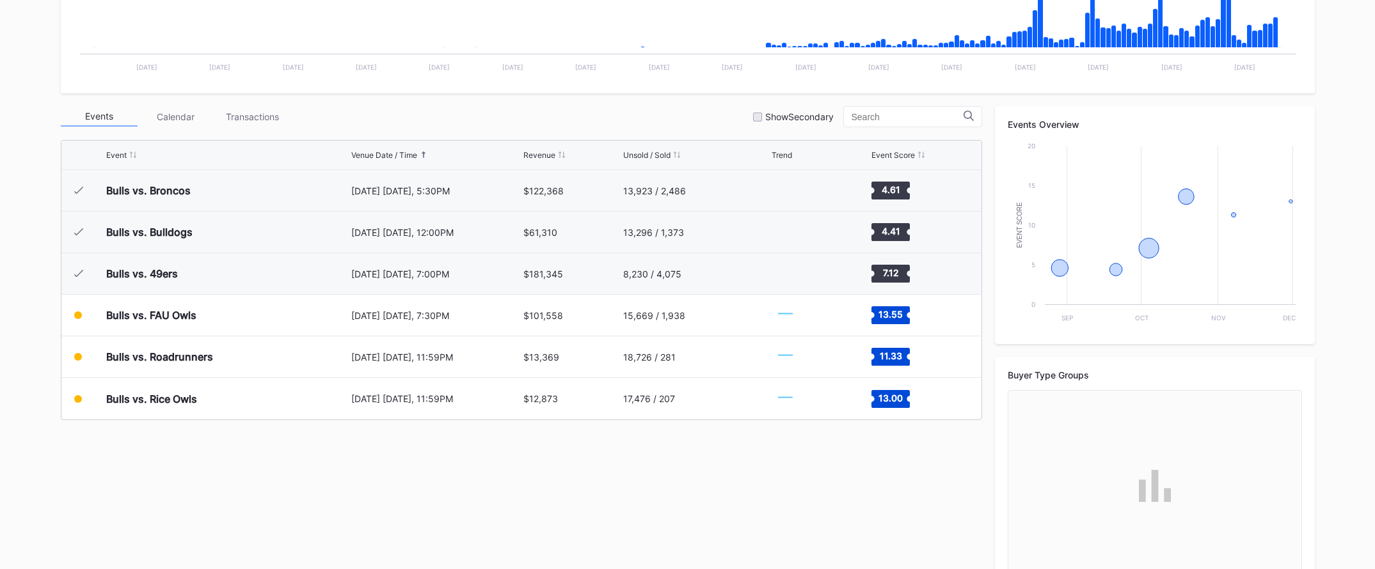
scroll to position [398, 0]
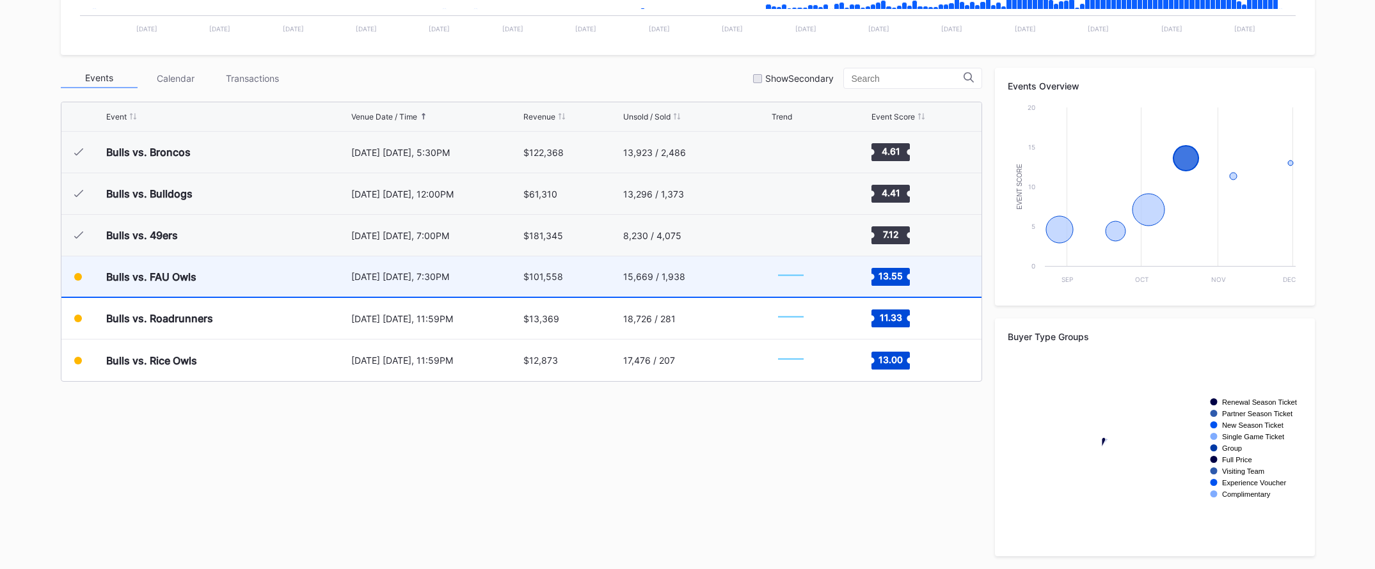
click at [704, 290] on div "15,669 / 1,938" at bounding box center [695, 276] width 145 height 40
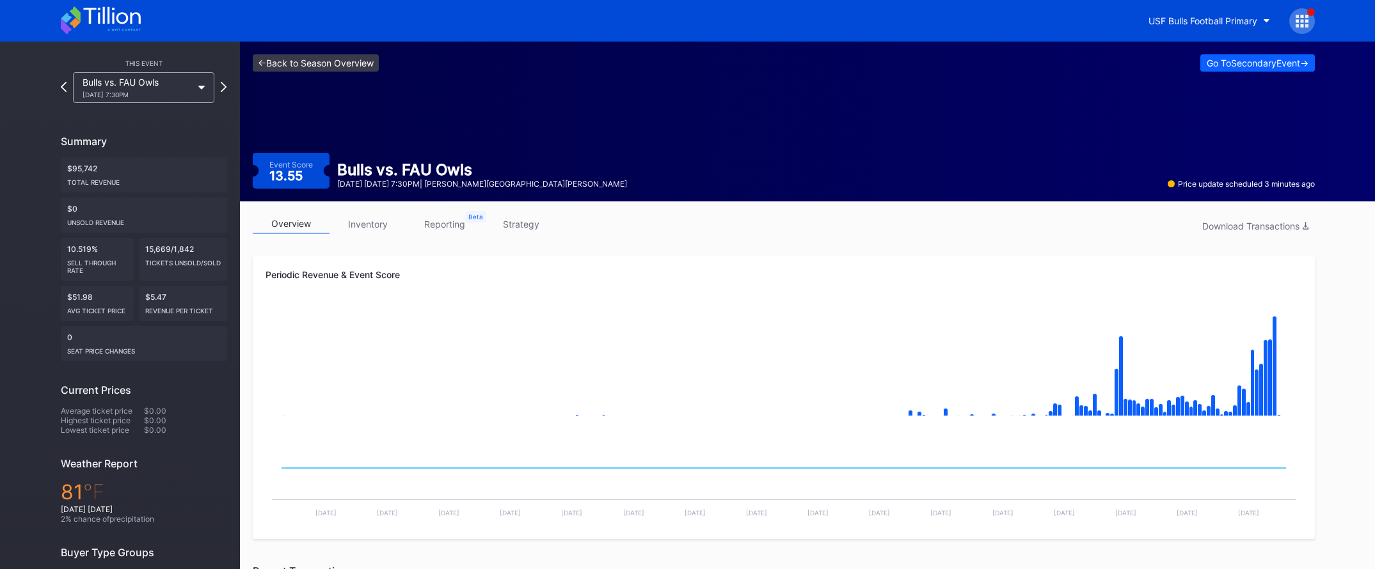
click at [339, 63] on link "<- Back to Season Overview" at bounding box center [316, 62] width 126 height 17
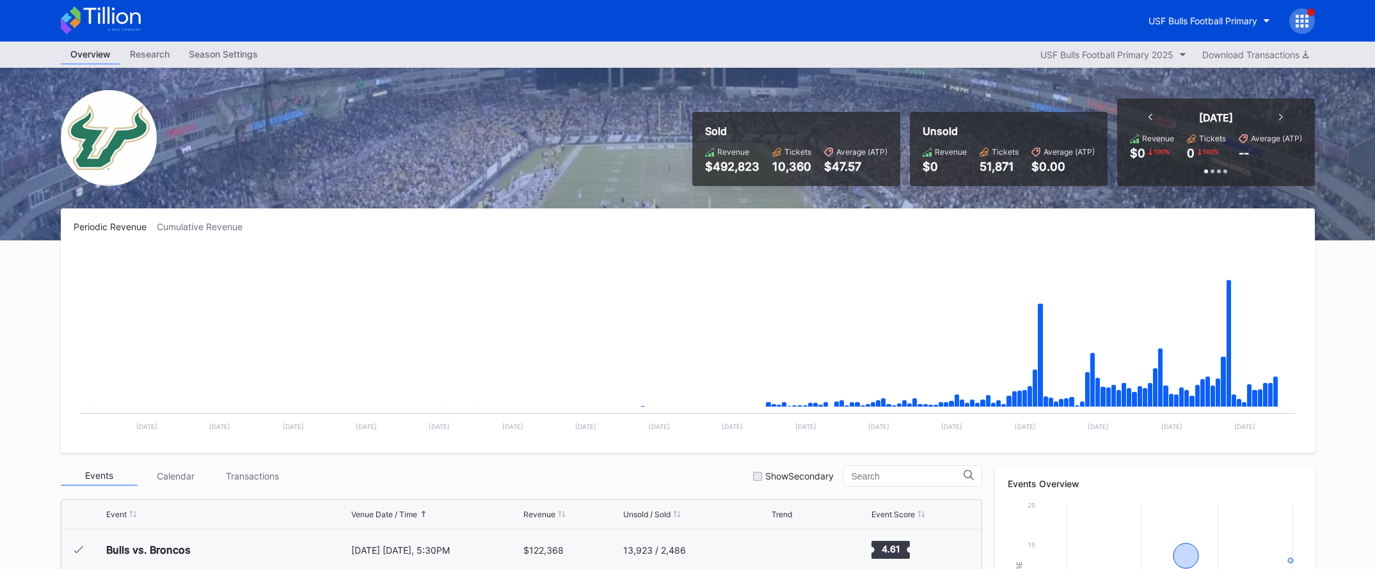
click at [1159, 8] on div "USF Bulls Football Primary" at bounding box center [1227, 21] width 176 height 26
click at [1163, 15] on div "USF Bulls Football Primary" at bounding box center [1202, 20] width 109 height 11
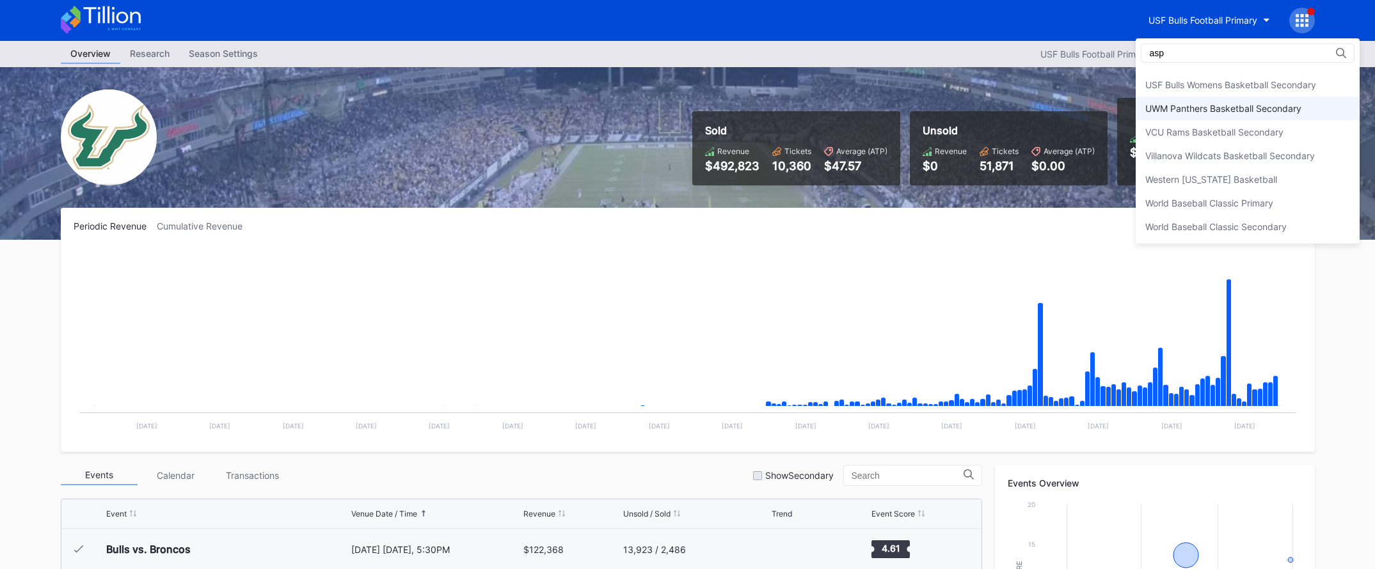
scroll to position [0, 0]
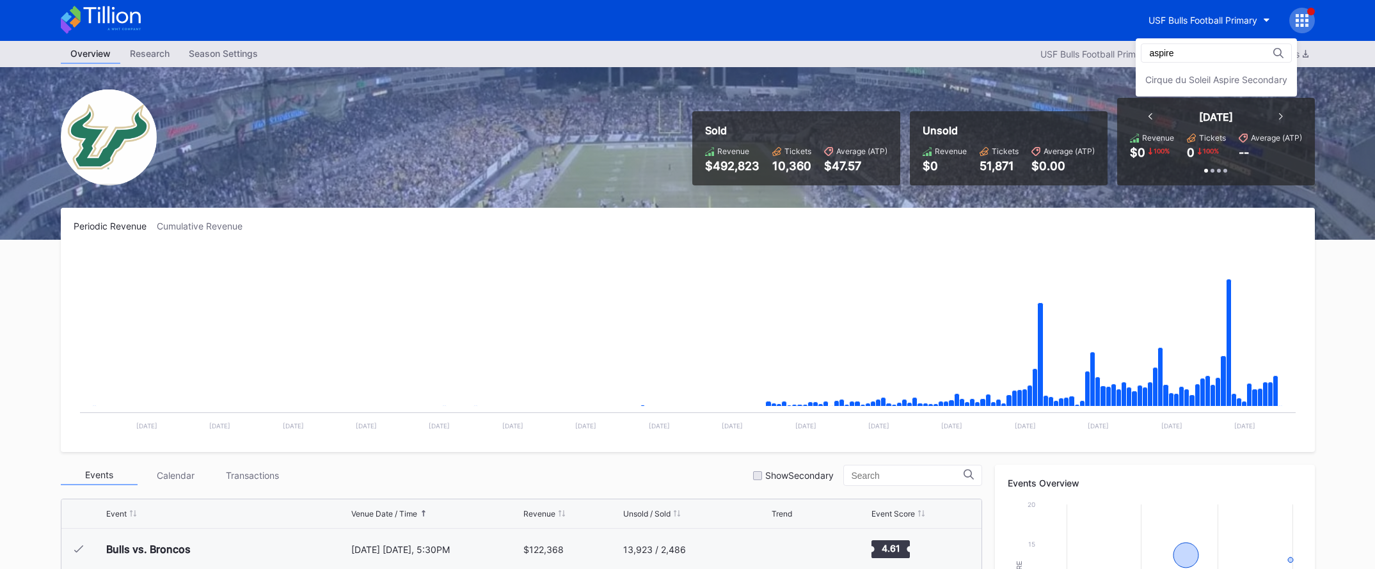
type input "aspire"
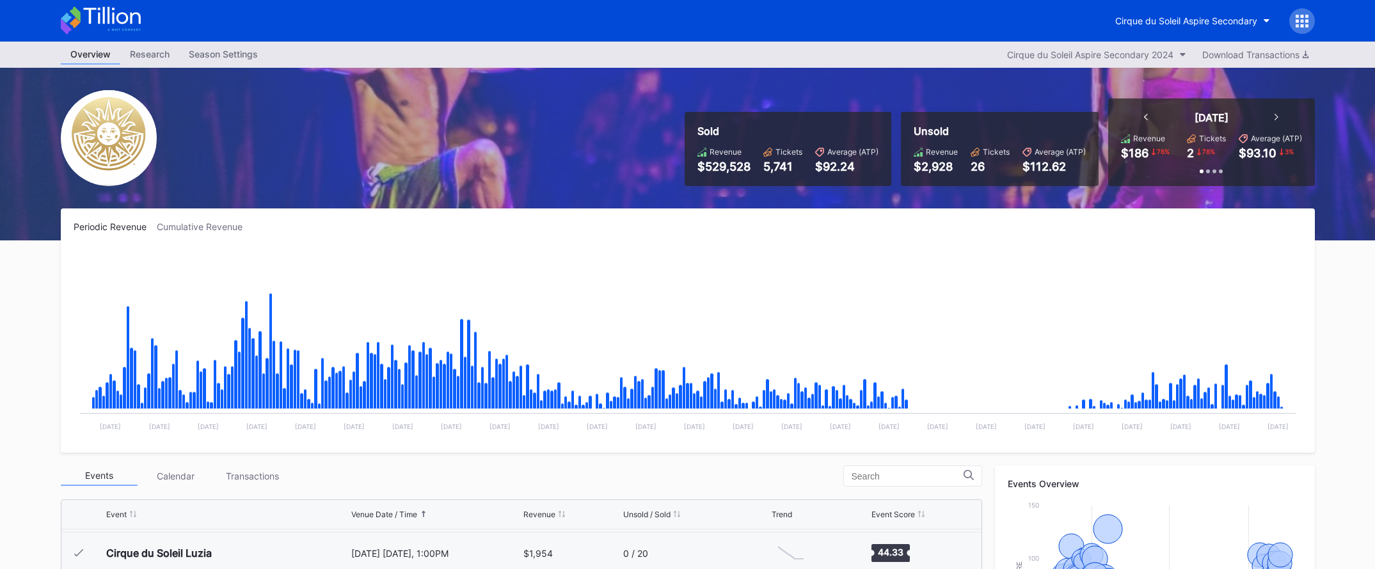
click at [125, 18] on icon at bounding box center [111, 15] width 57 height 17
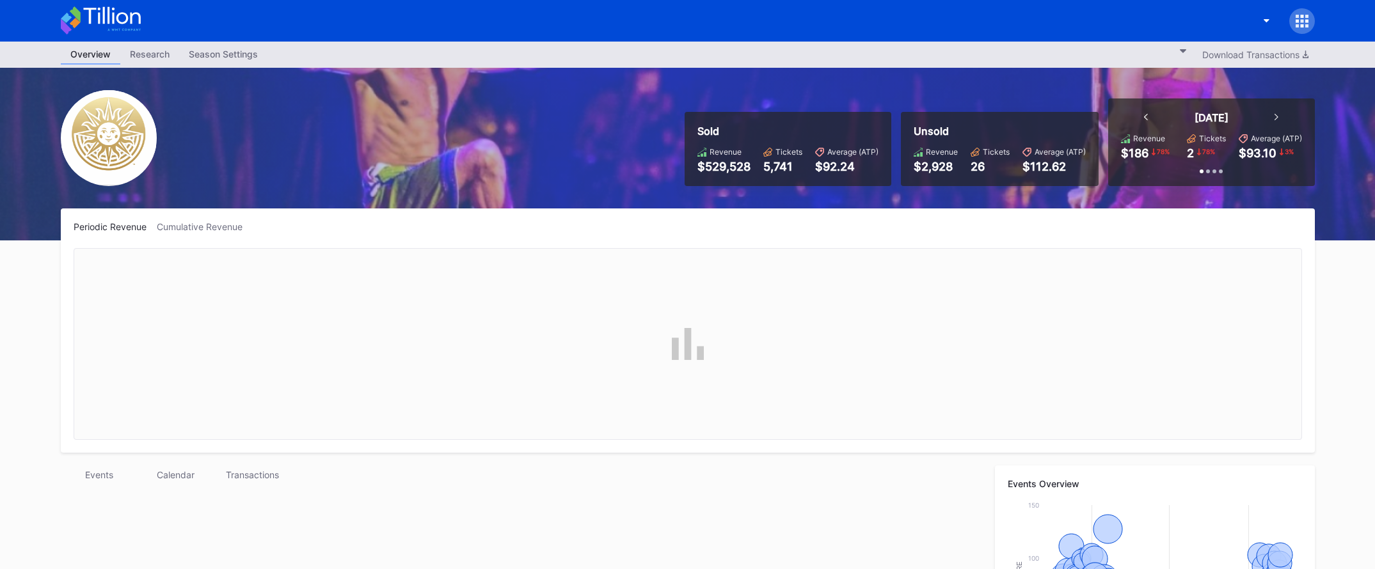
click at [1257, 21] on div "button" at bounding box center [1257, 21] width 0 height 0
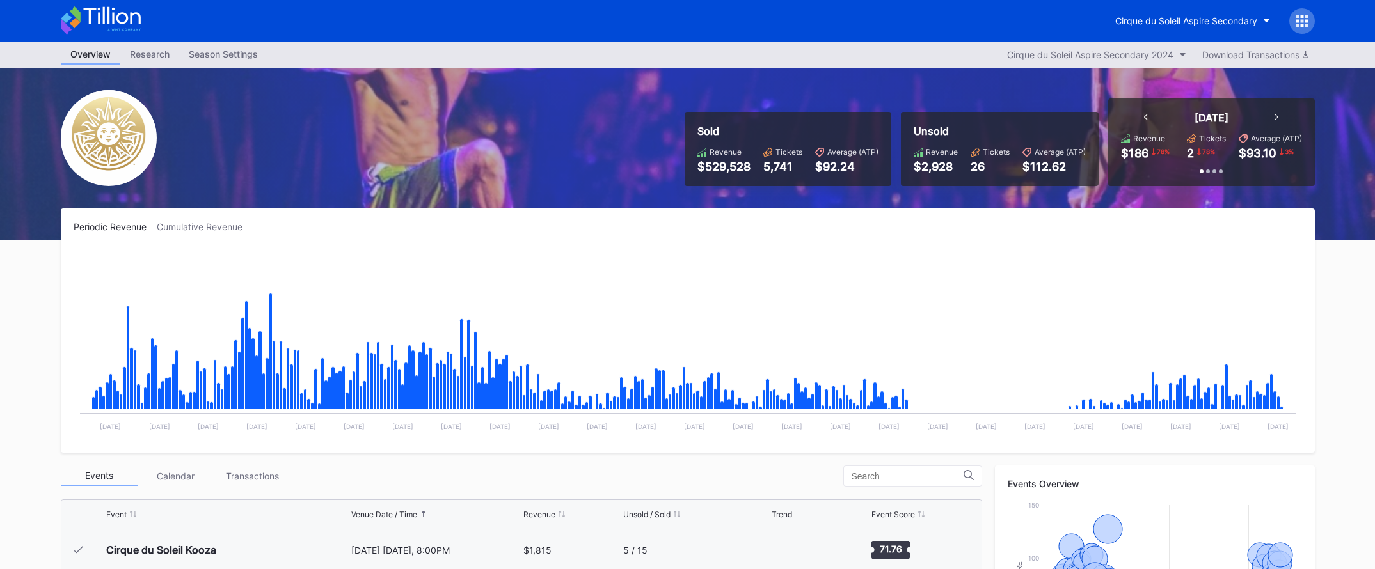
click at [1202, 8] on div "Cirque du Soleil Aspire Secondary" at bounding box center [1209, 21] width 209 height 26
click at [1207, 20] on div "Cirque du Soleil Aspire Secondary" at bounding box center [1186, 20] width 142 height 11
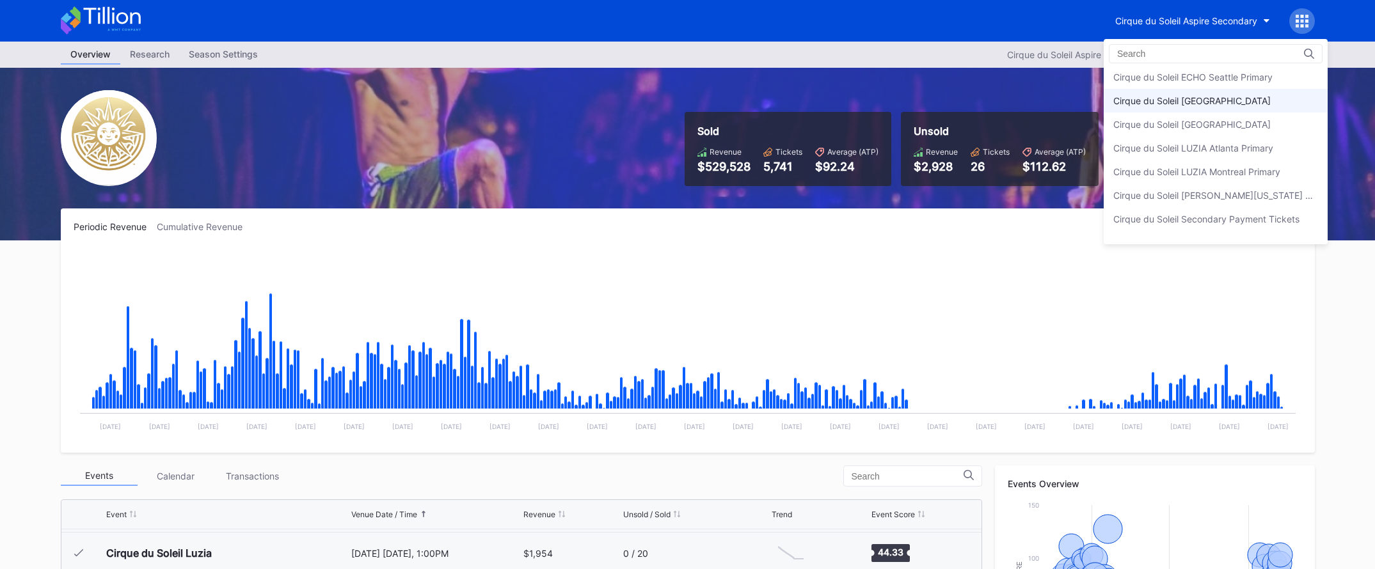
scroll to position [663, 0]
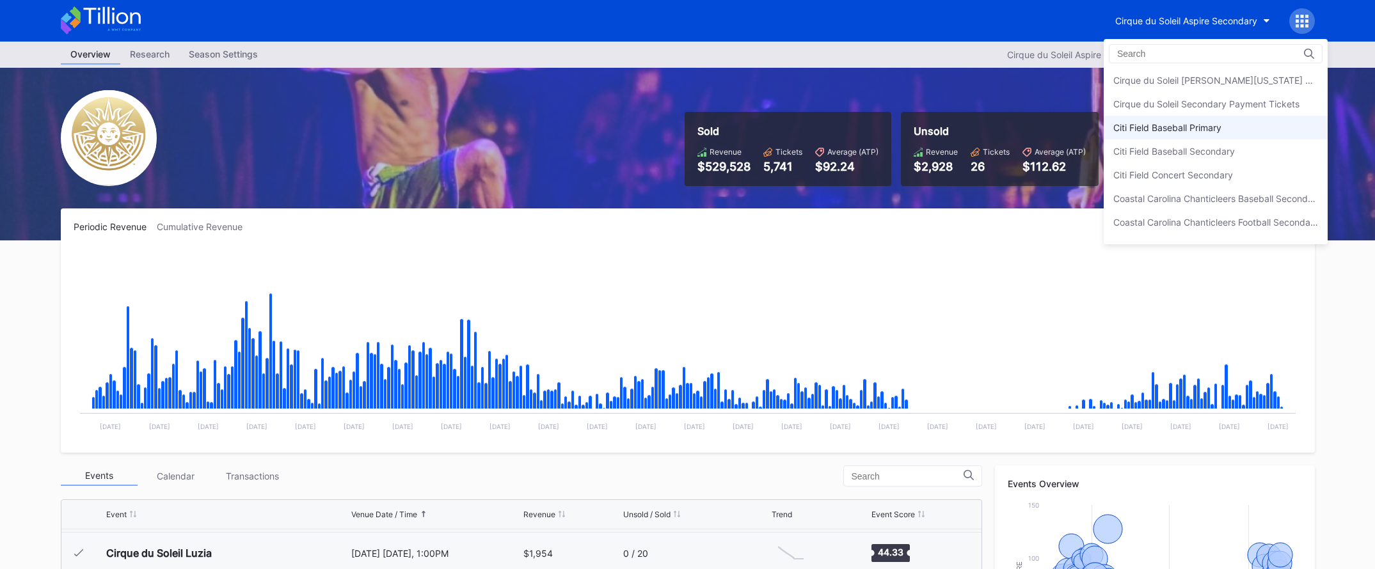
click at [1217, 118] on div "Citi Field Baseball Primary" at bounding box center [1215, 128] width 224 height 24
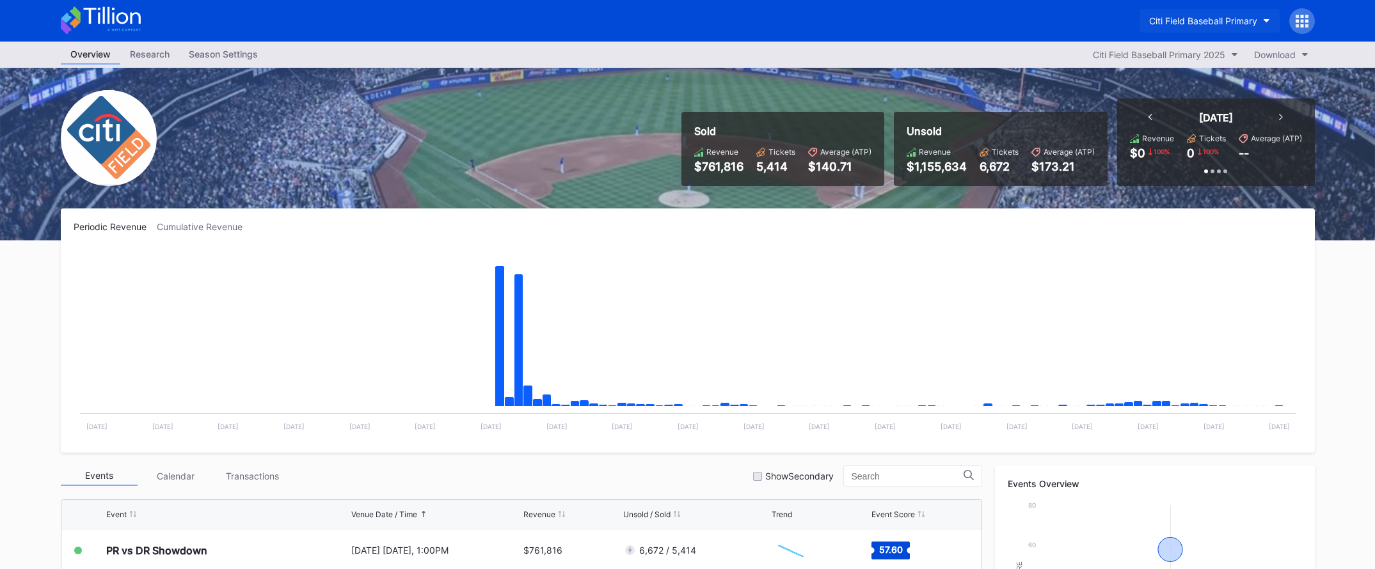
click at [1192, 23] on div "Citi Field Baseball Primary" at bounding box center [1203, 20] width 108 height 11
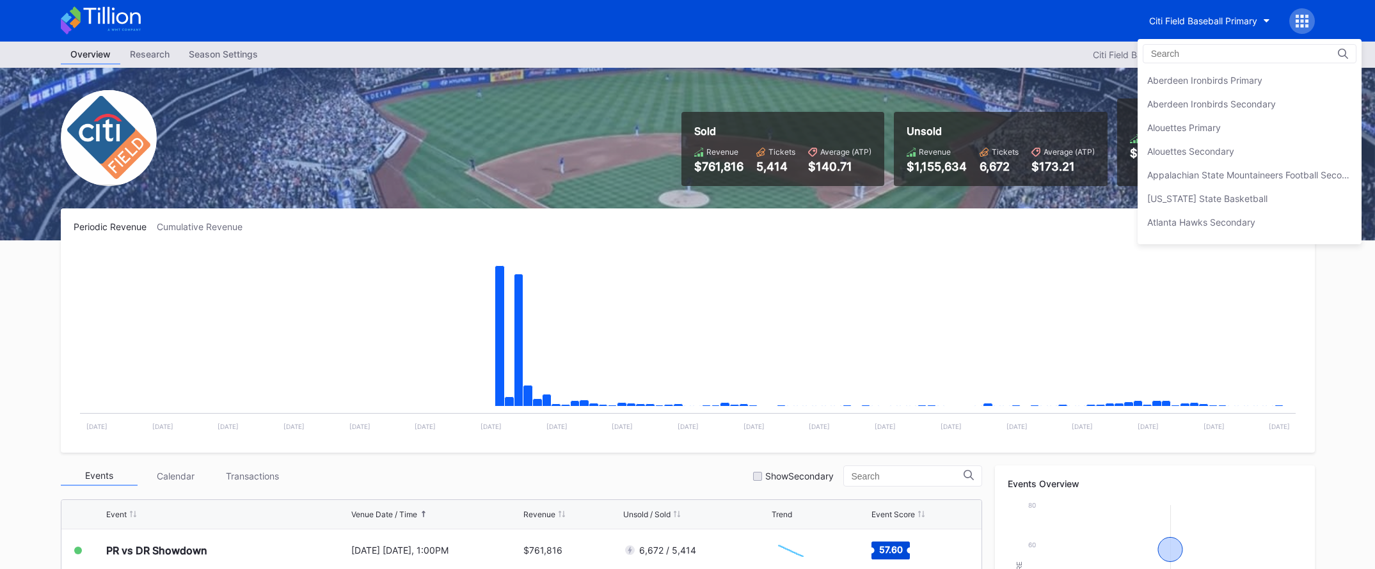
scroll to position [710, 0]
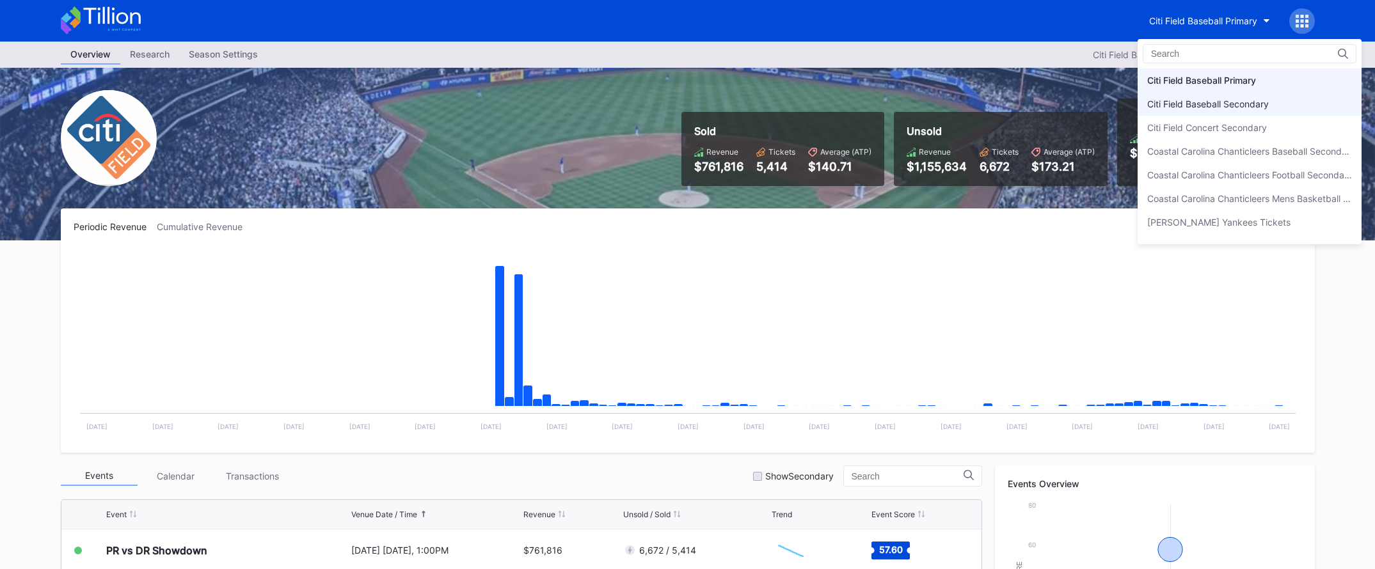
click at [1185, 105] on div "Citi Field Baseball Secondary" at bounding box center [1208, 104] width 122 height 11
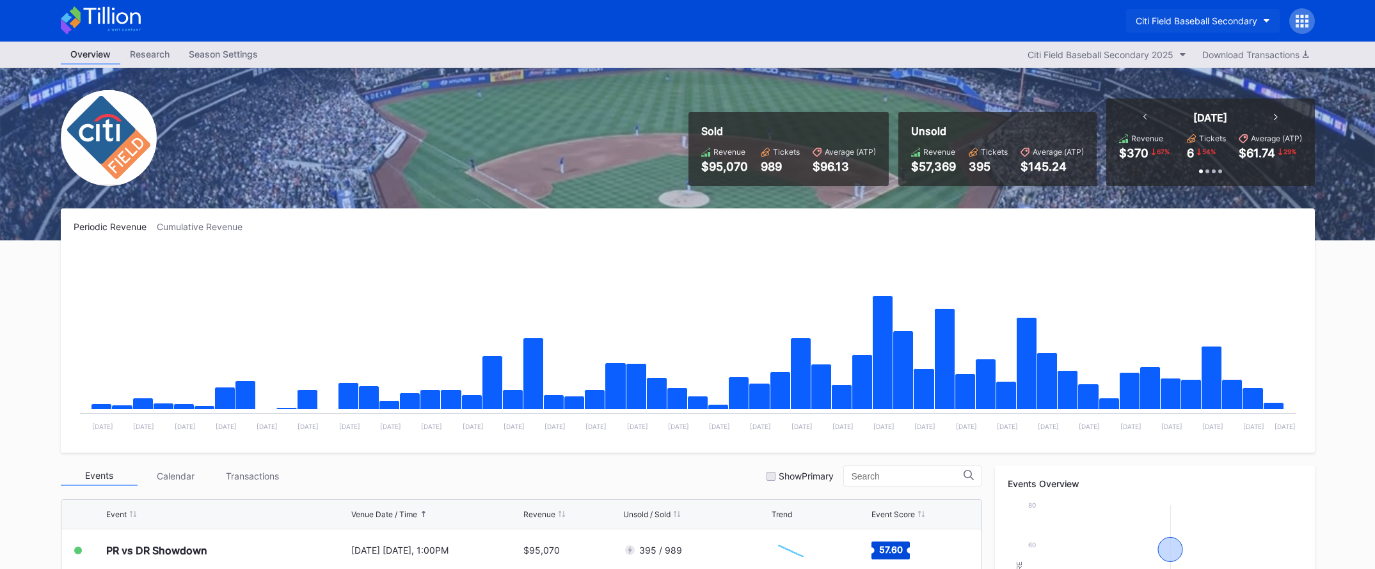
click at [1213, 20] on div "Citi Field Baseball Secondary" at bounding box center [1196, 20] width 122 height 11
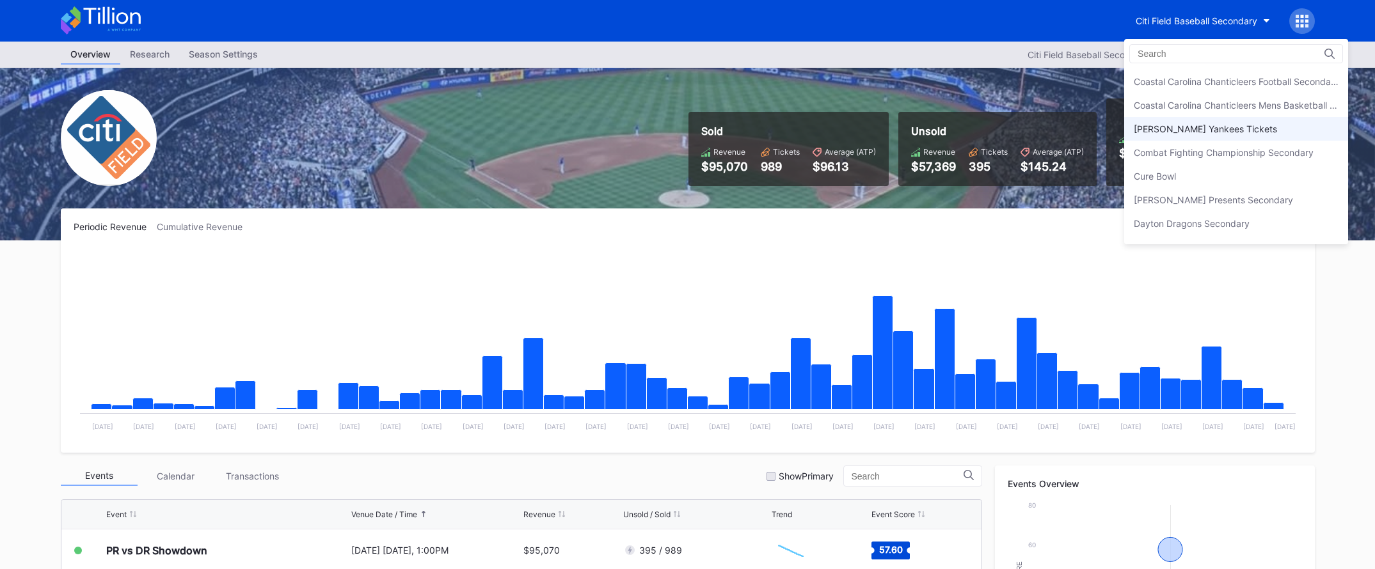
scroll to position [830, 0]
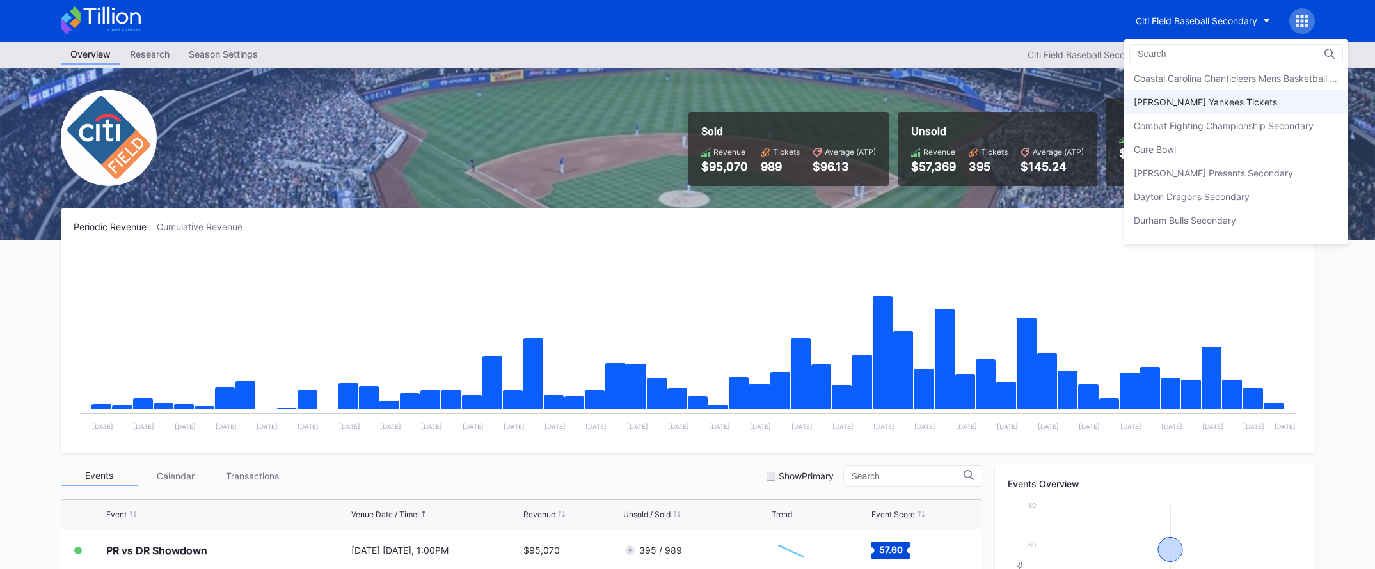
click at [1218, 108] on div "[PERSON_NAME] Yankees Tickets" at bounding box center [1236, 102] width 224 height 24
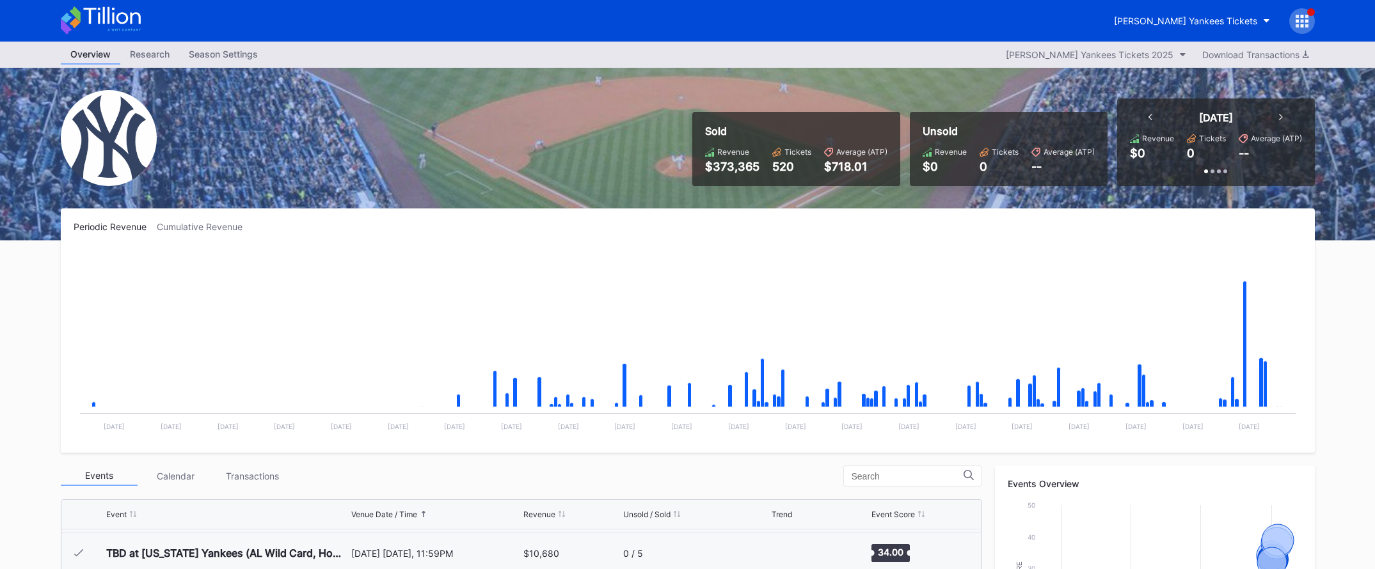
click at [122, 29] on icon at bounding box center [123, 30] width 33 height 2
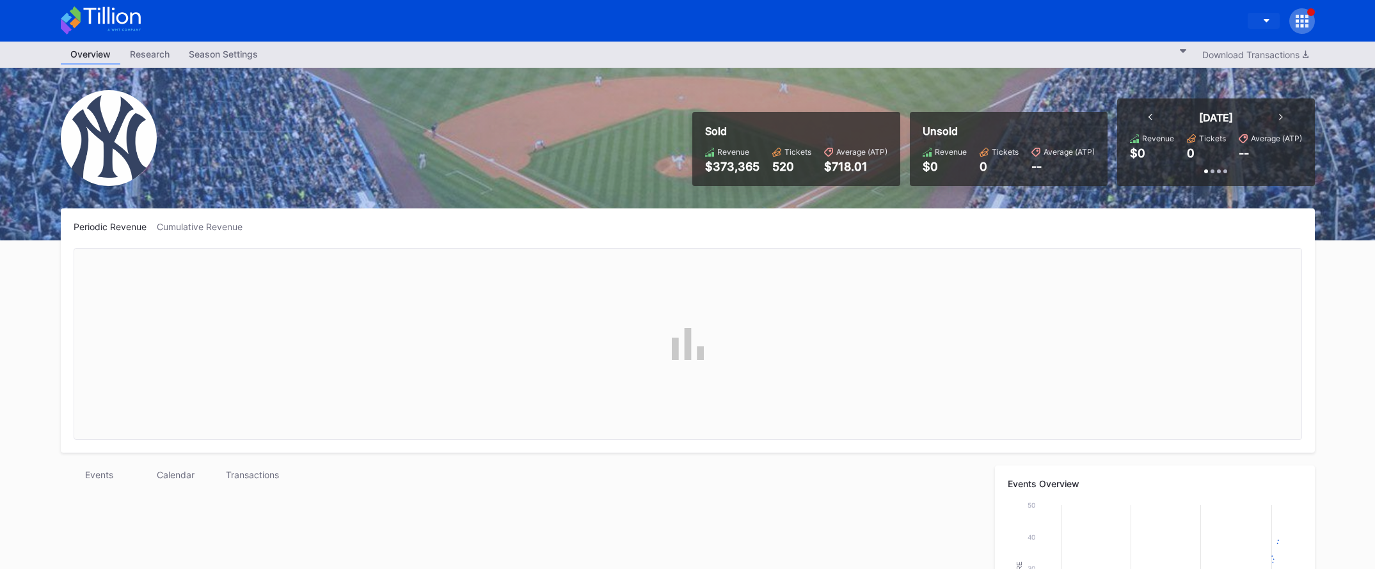
click at [1257, 21] on div "button" at bounding box center [1257, 21] width 0 height 0
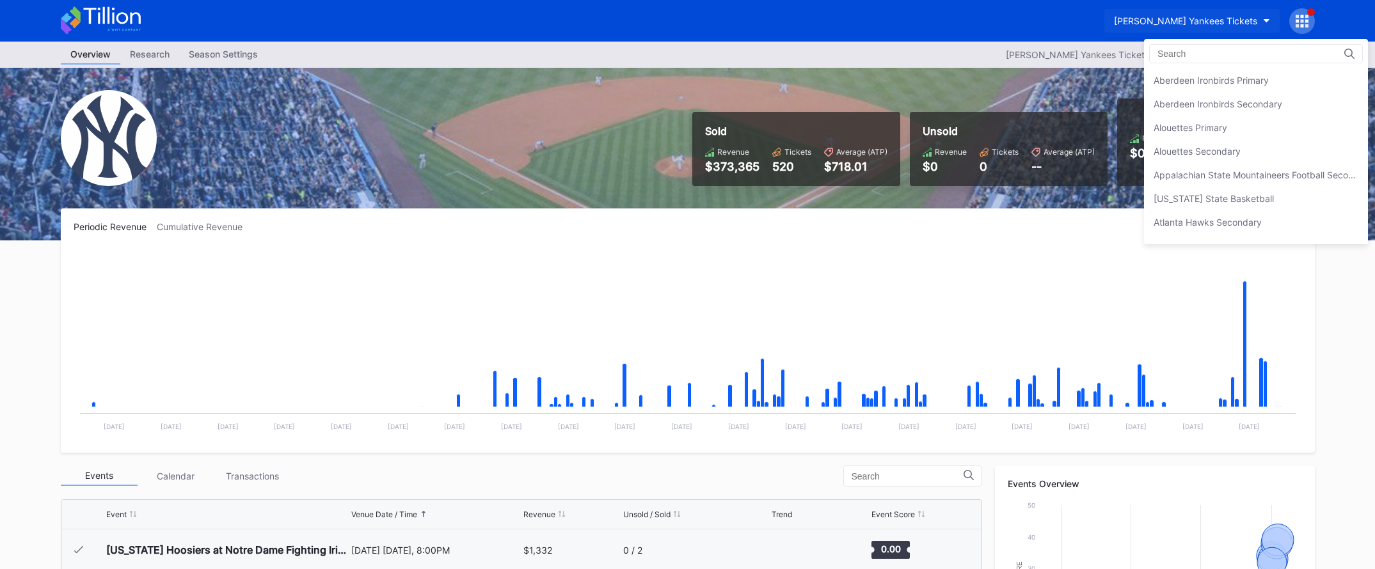
scroll to position [852, 0]
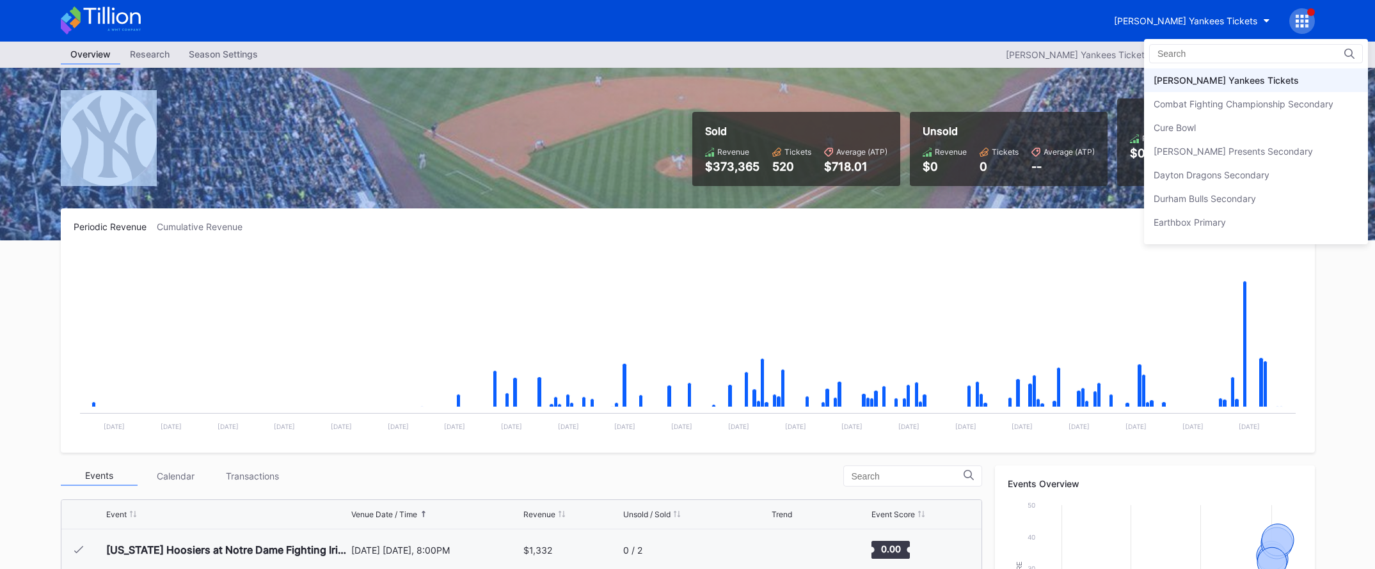
click at [282, 148] on div "Sold Revenue $373,365 Tickets 520 Average (ATP) $718.01 Unsold Revenue $0 Ticke…" at bounding box center [687, 154] width 1279 height 173
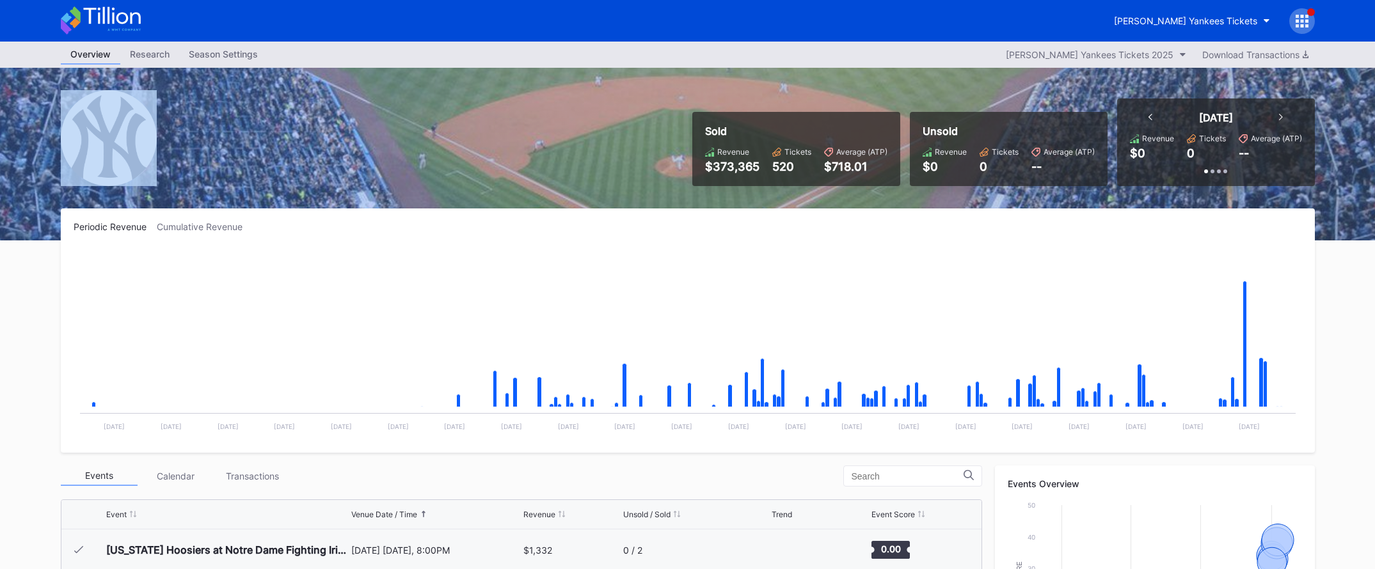
click at [136, 26] on icon at bounding box center [101, 20] width 80 height 28
click at [120, 23] on icon at bounding box center [111, 15] width 57 height 17
click at [103, 24] on icon at bounding box center [101, 20] width 80 height 28
click at [133, 16] on icon at bounding box center [101, 20] width 80 height 28
click at [123, 21] on icon at bounding box center [101, 20] width 80 height 28
